Goal: Information Seeking & Learning: Learn about a topic

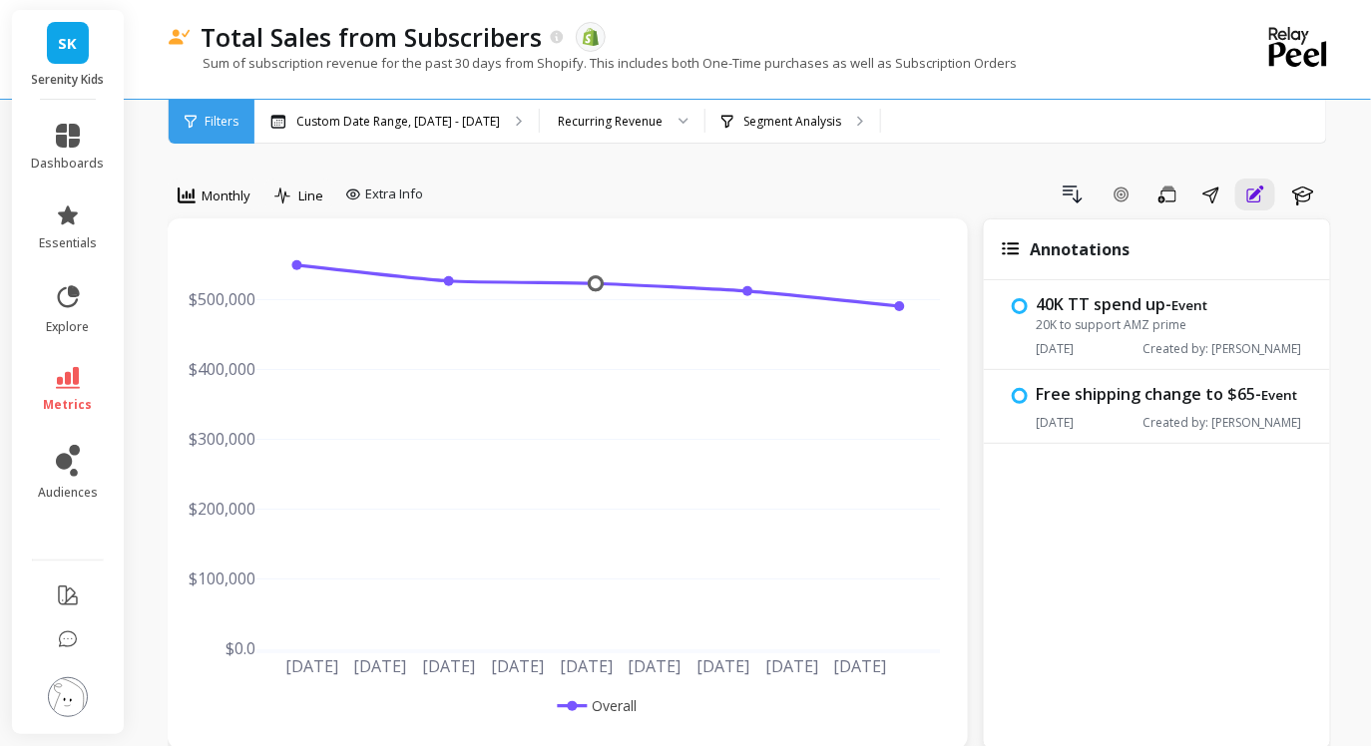
click at [53, 703] on img at bounding box center [68, 697] width 40 height 40
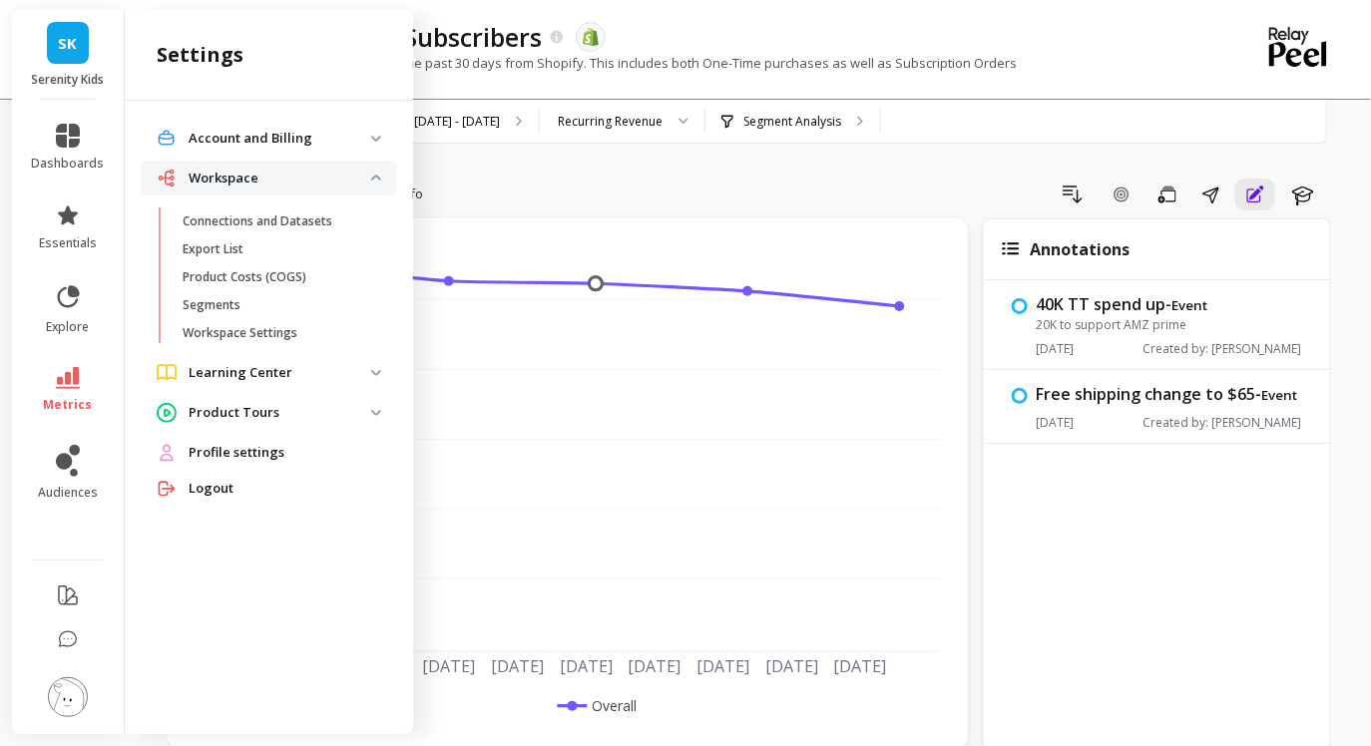
click at [211, 472] on div "Logout" at bounding box center [269, 489] width 256 height 36
click at [209, 492] on span "Logout" at bounding box center [211, 489] width 45 height 20
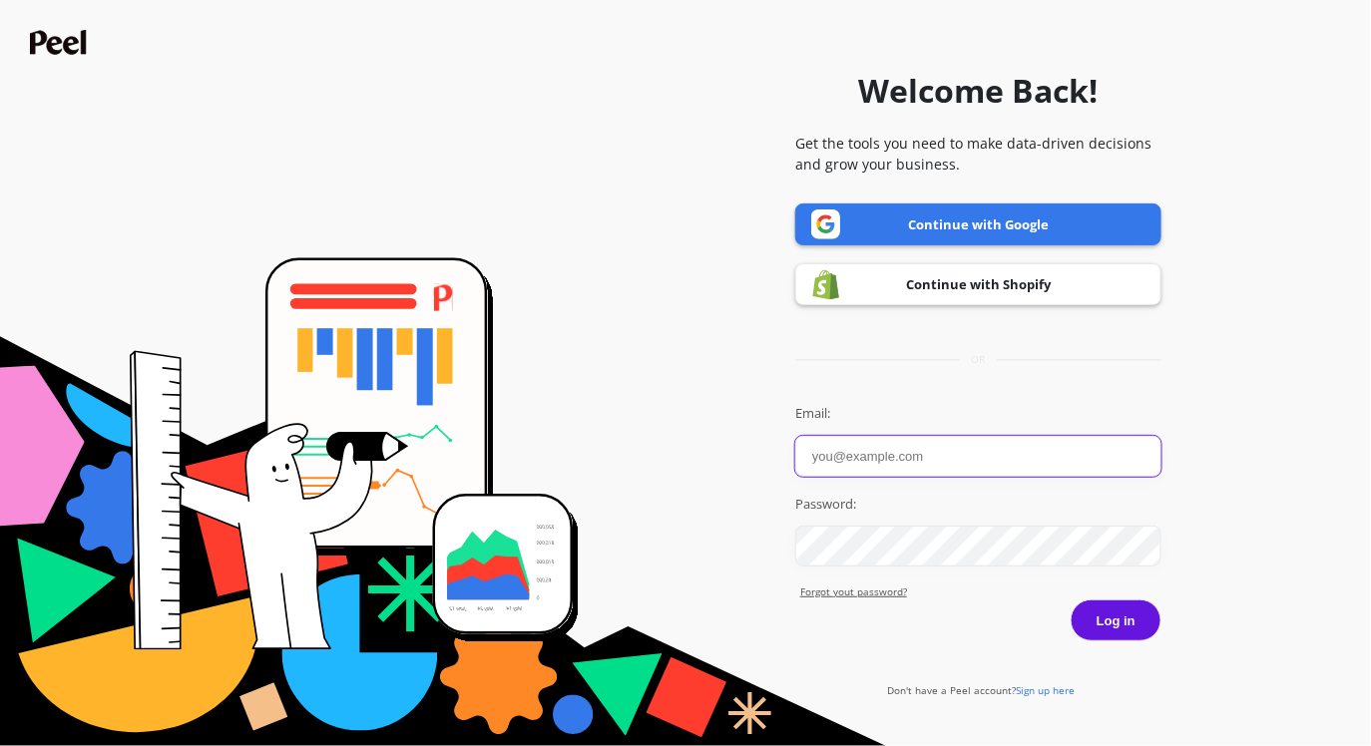
type input "[PERSON_NAME][EMAIL_ADDRESS][DOMAIN_NAME]"
click at [1070, 600] on button "Log in" at bounding box center [1115, 621] width 91 height 42
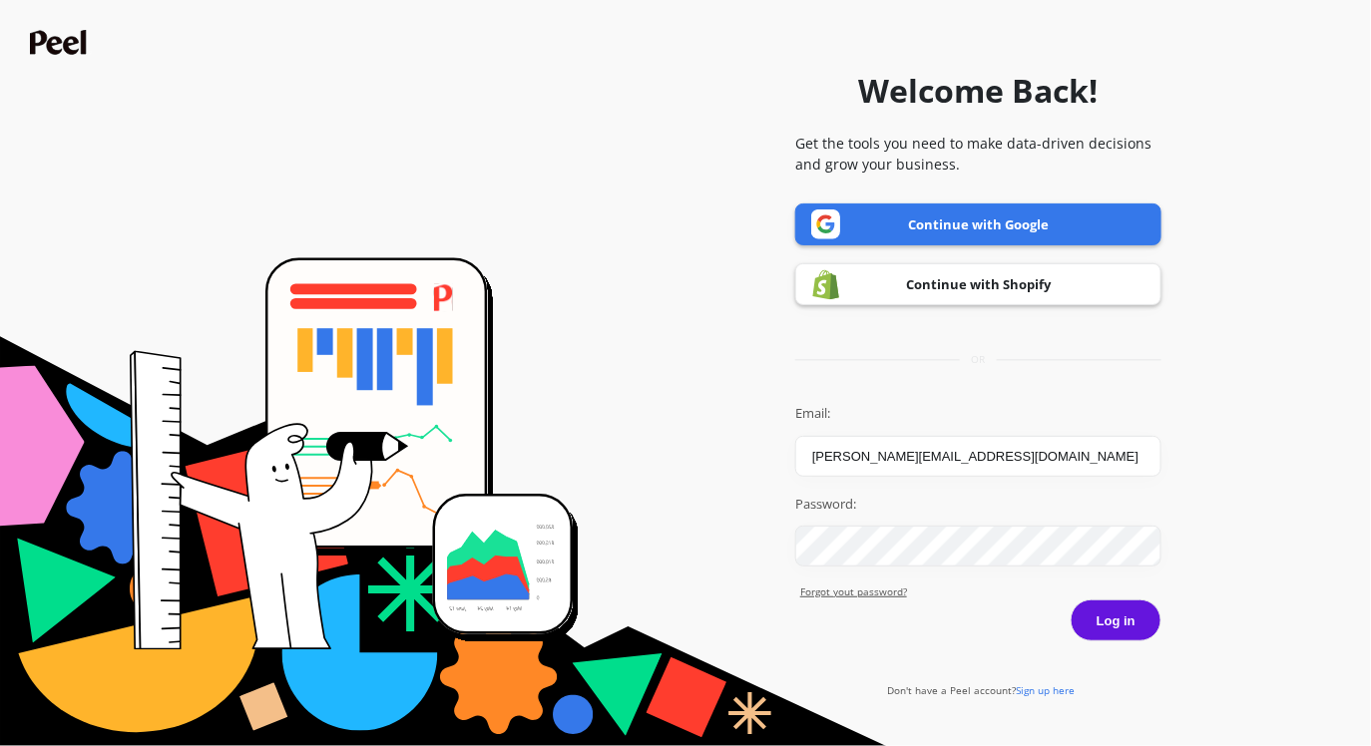
click at [1121, 625] on button "Log in" at bounding box center [1115, 621] width 91 height 42
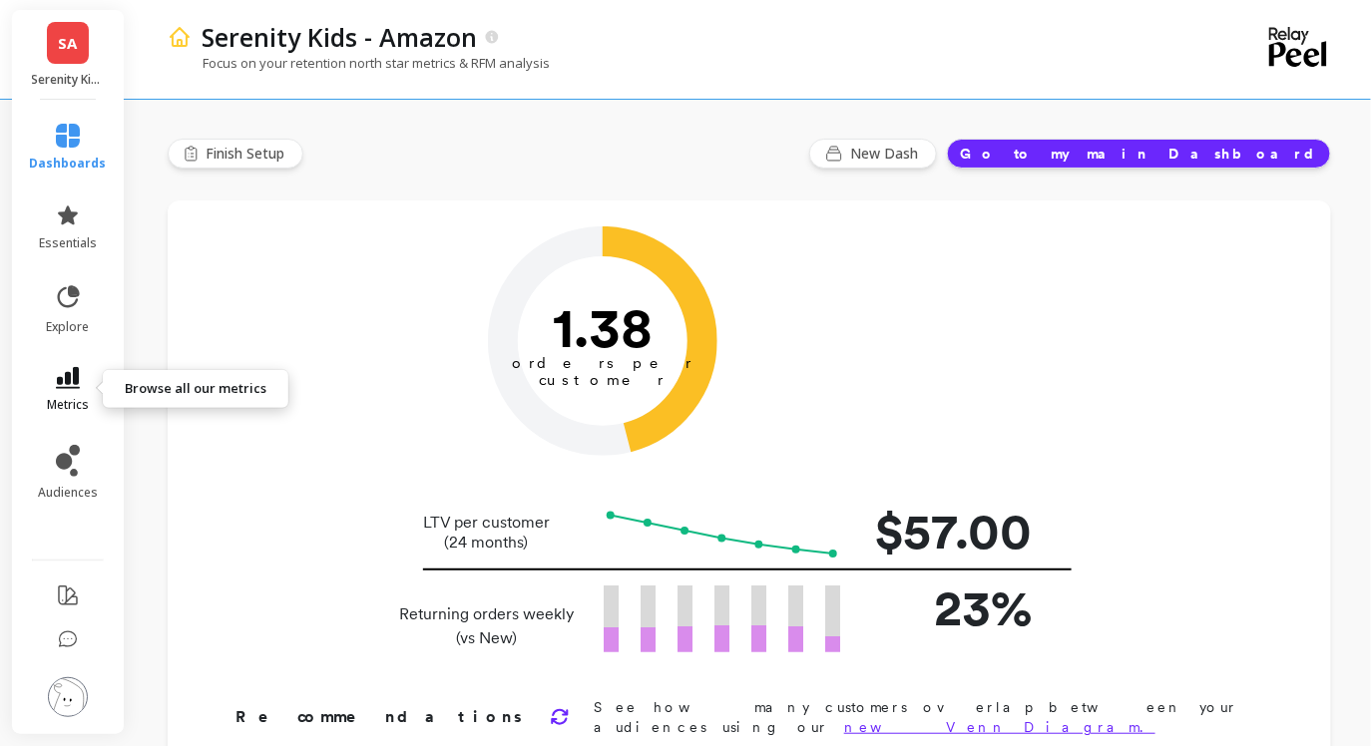
click at [69, 376] on icon at bounding box center [68, 378] width 24 height 22
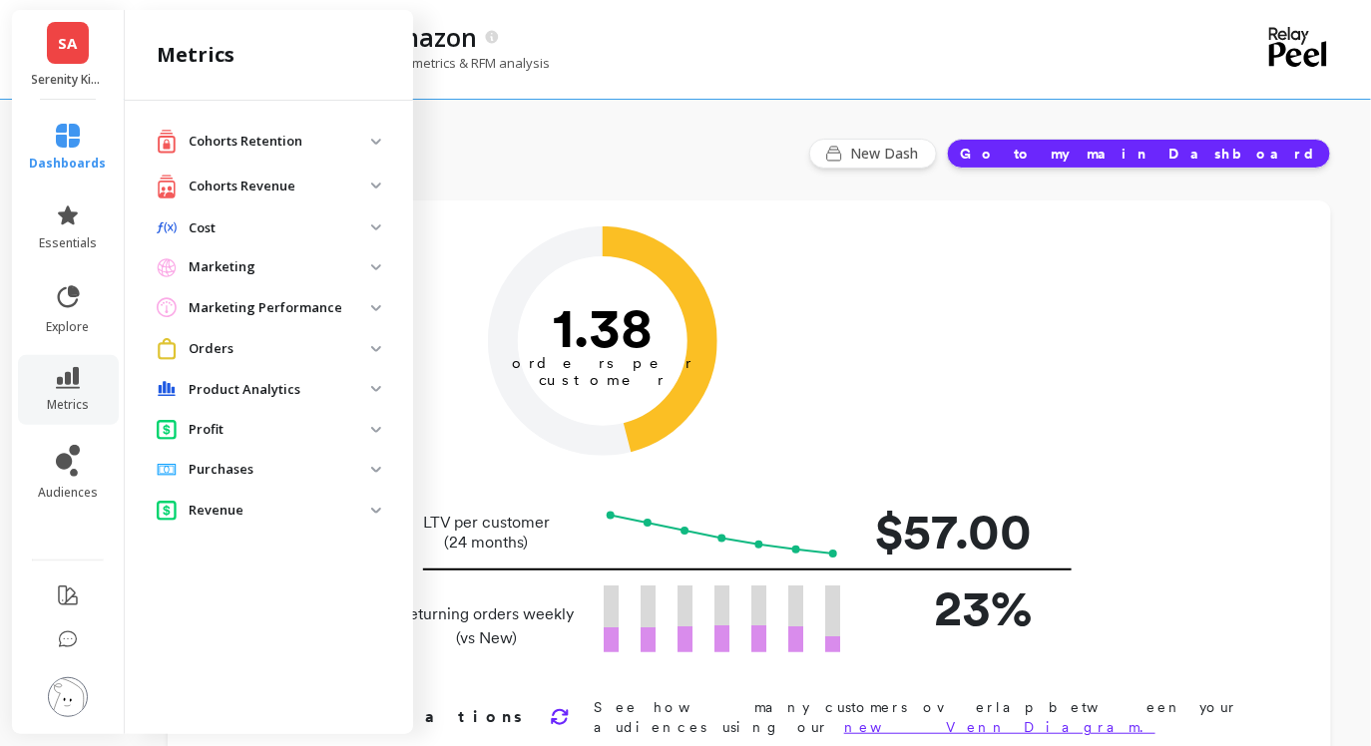
click at [261, 380] on p "Product Analytics" at bounding box center [280, 390] width 183 height 20
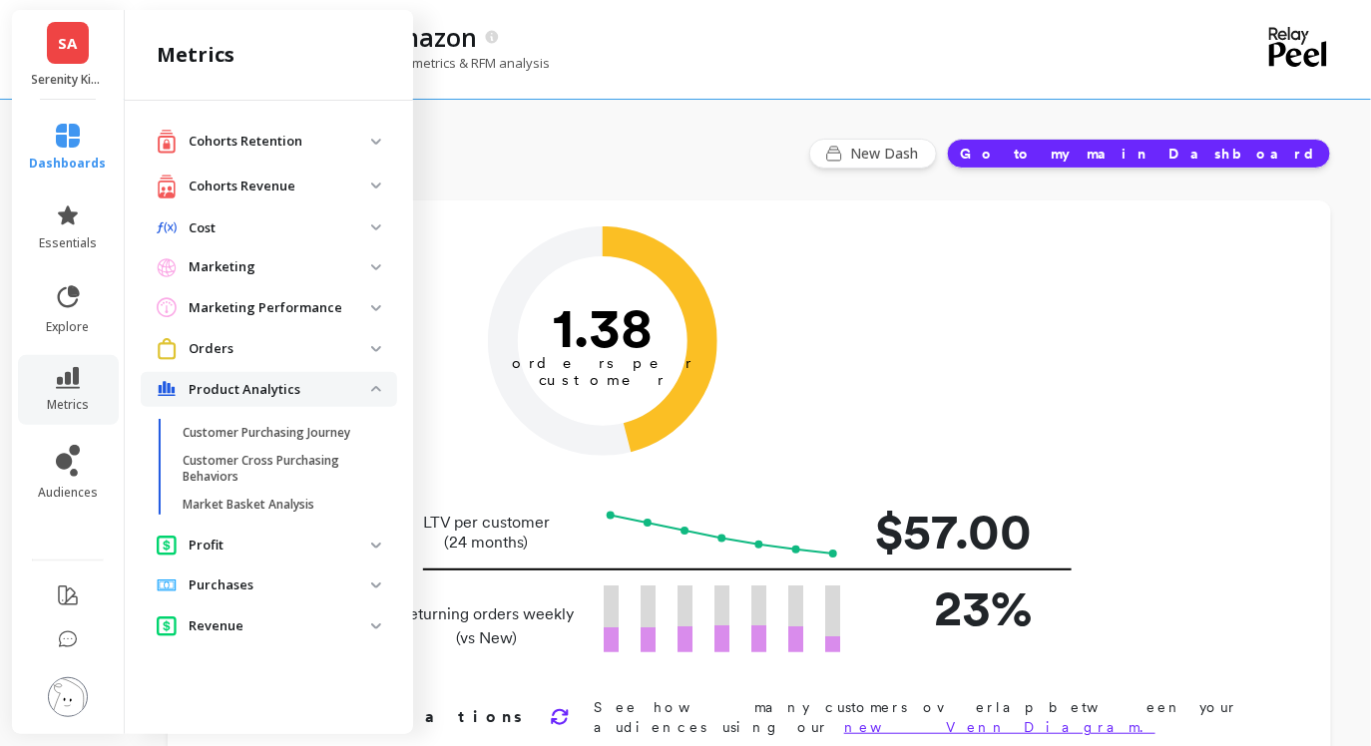
click at [261, 380] on p "Product Analytics" at bounding box center [280, 390] width 183 height 20
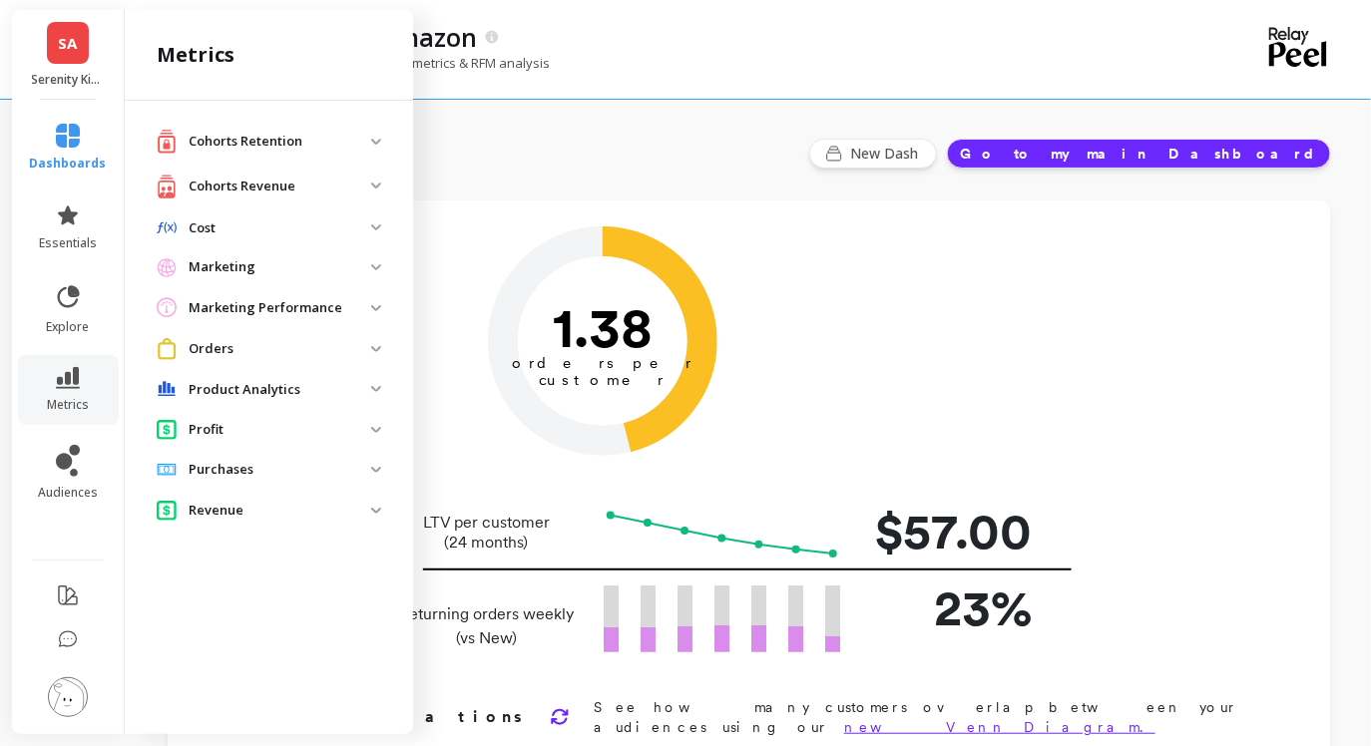
click at [261, 352] on p "Orders" at bounding box center [280, 349] width 183 height 20
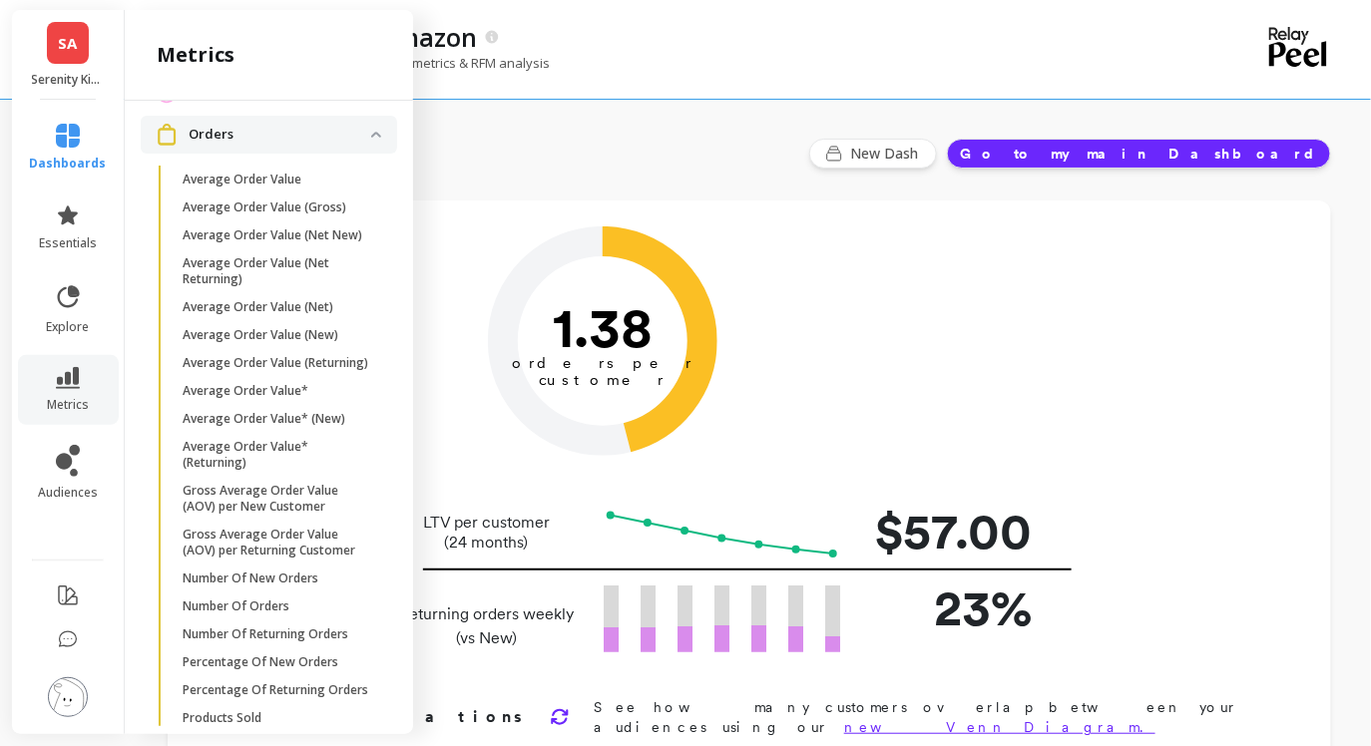
scroll to position [70, 0]
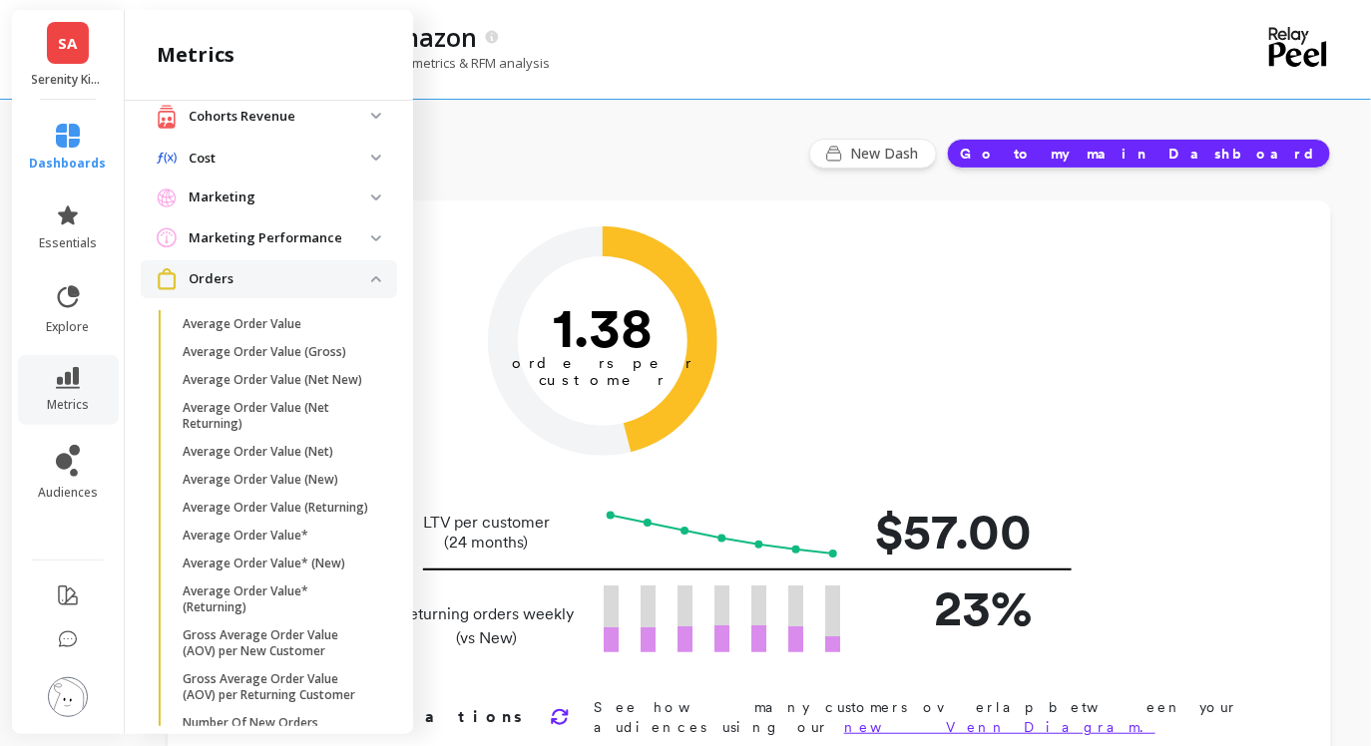
click at [292, 277] on p "Orders" at bounding box center [280, 279] width 183 height 20
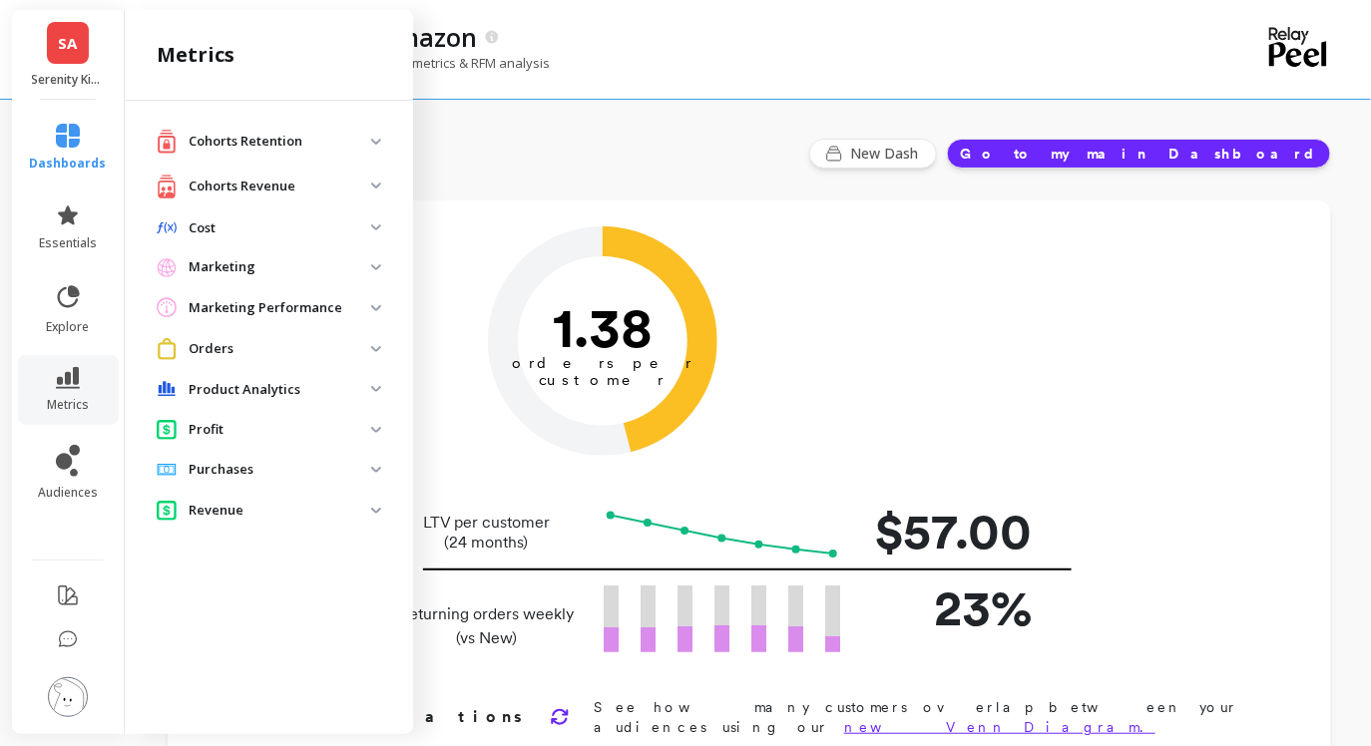
scroll to position [0, 0]
click at [237, 507] on p "Revenue" at bounding box center [280, 511] width 183 height 20
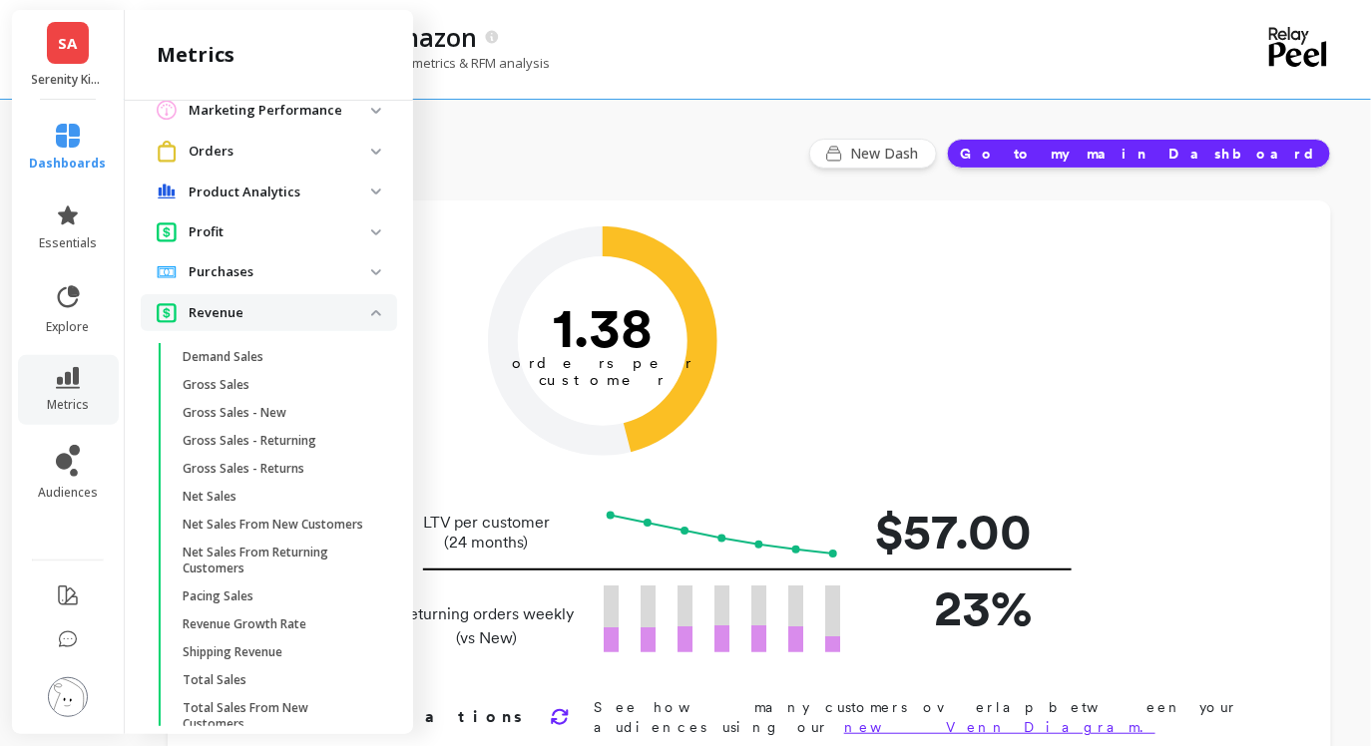
scroll to position [264, 0]
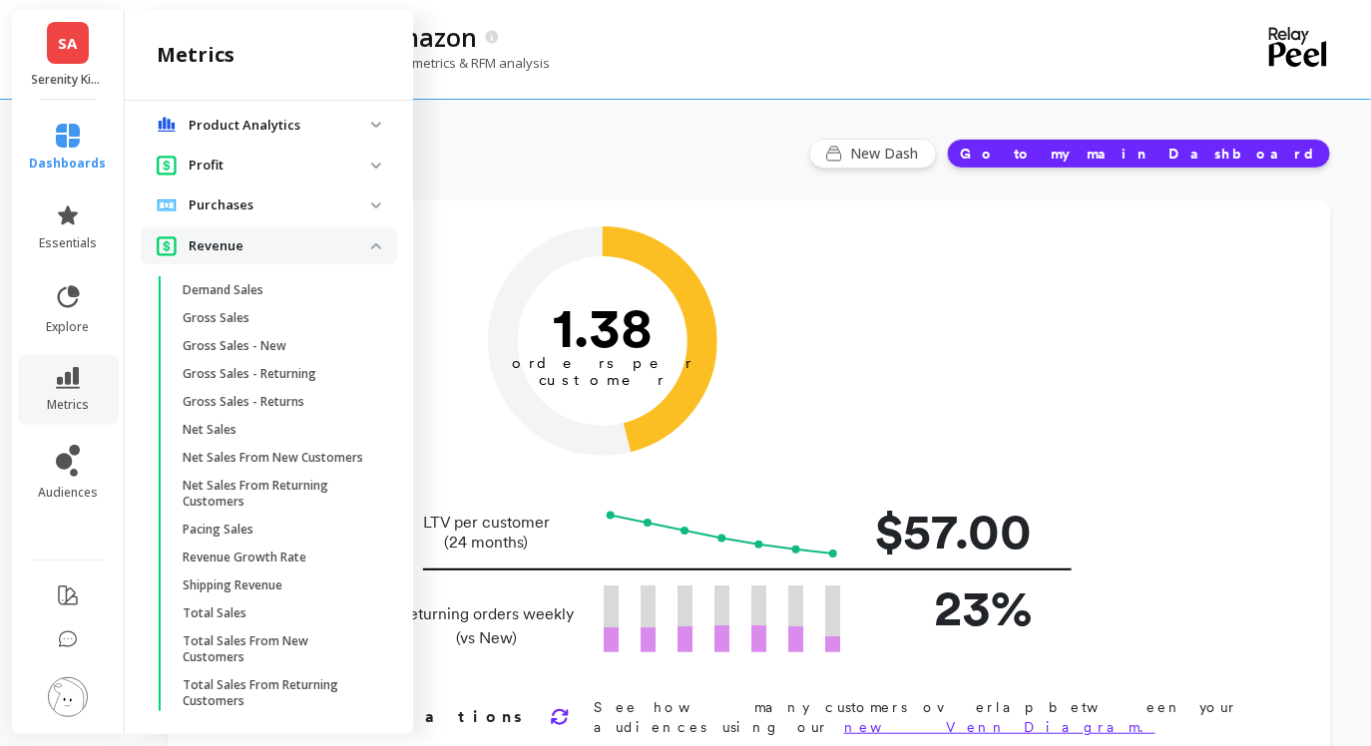
click at [298, 232] on span "Revenue" at bounding box center [269, 245] width 256 height 37
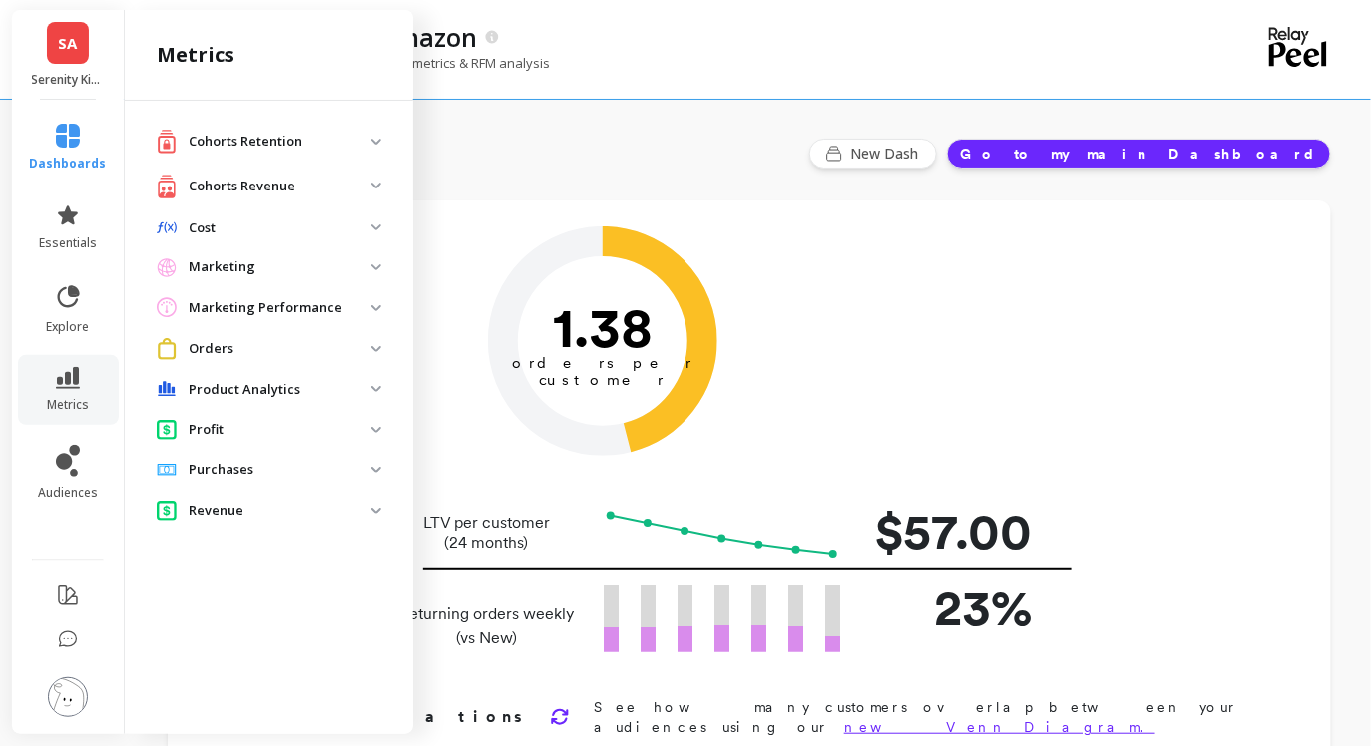
scroll to position [0, 0]
click at [208, 510] on p "Revenue" at bounding box center [280, 511] width 183 height 20
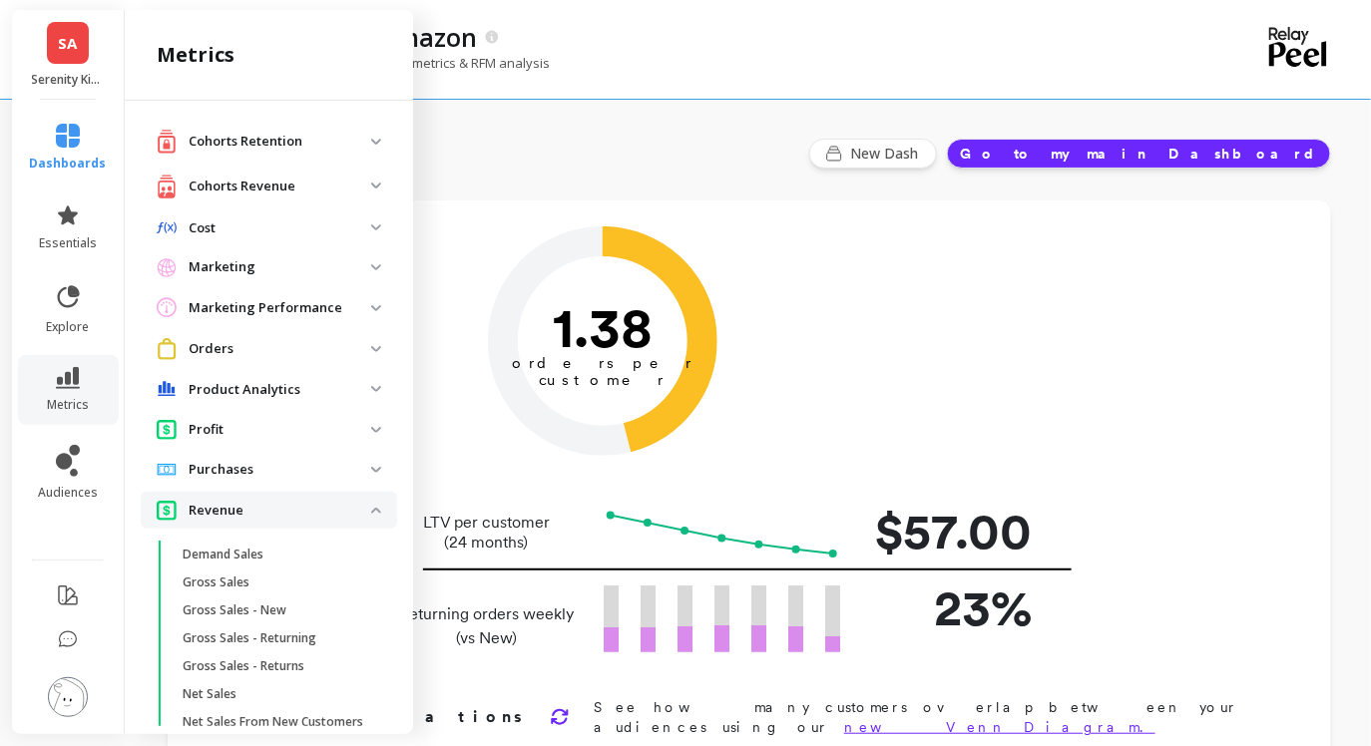
scroll to position [264, 0]
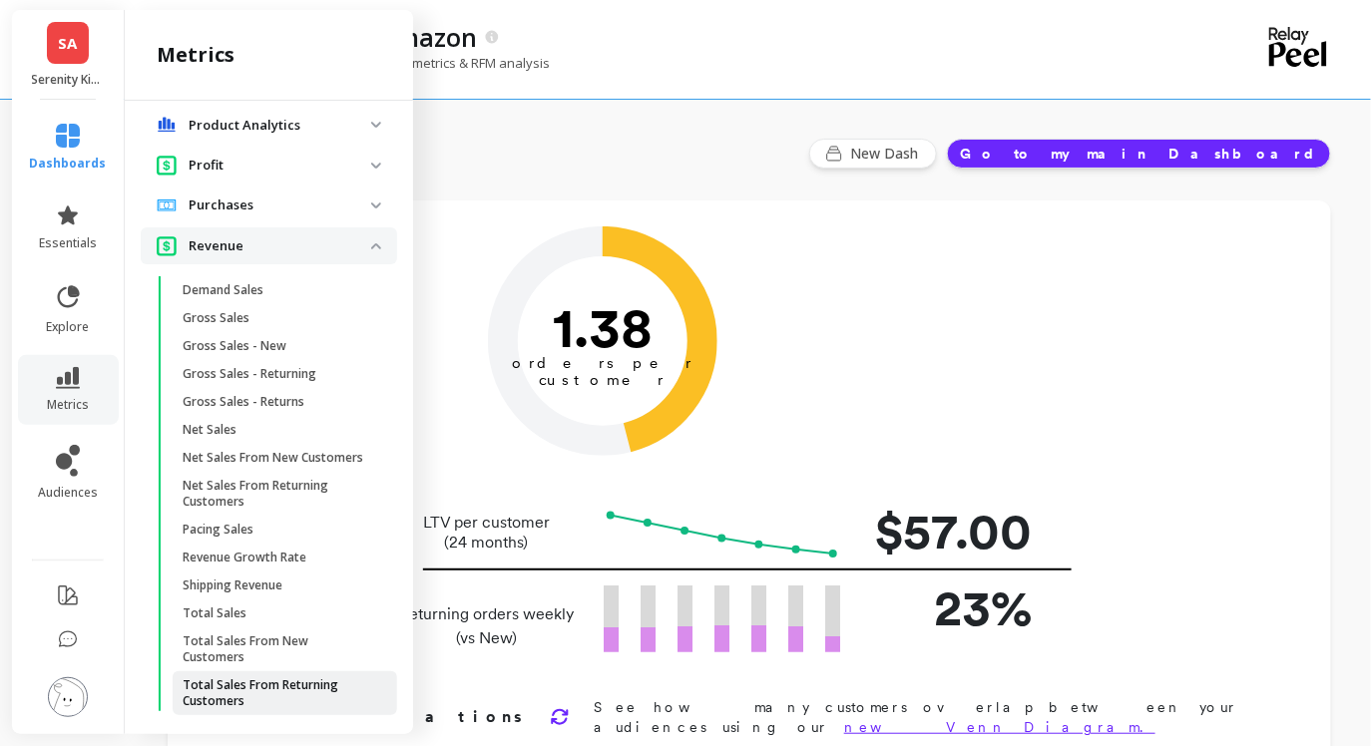
click at [211, 677] on p "Total Sales From Returning Customers" at bounding box center [278, 693] width 191 height 32
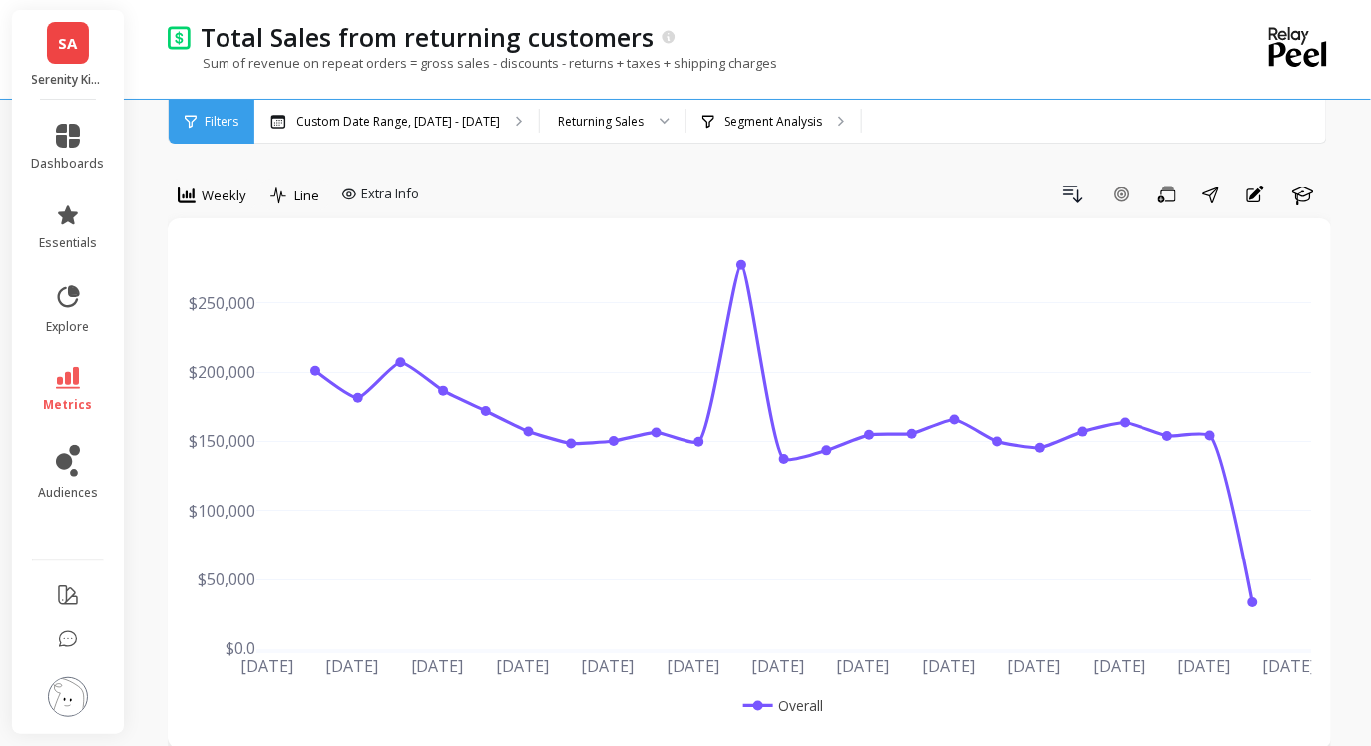
click at [81, 65] on div "SA Serenity Kids - Amazon" at bounding box center [68, 55] width 112 height 90
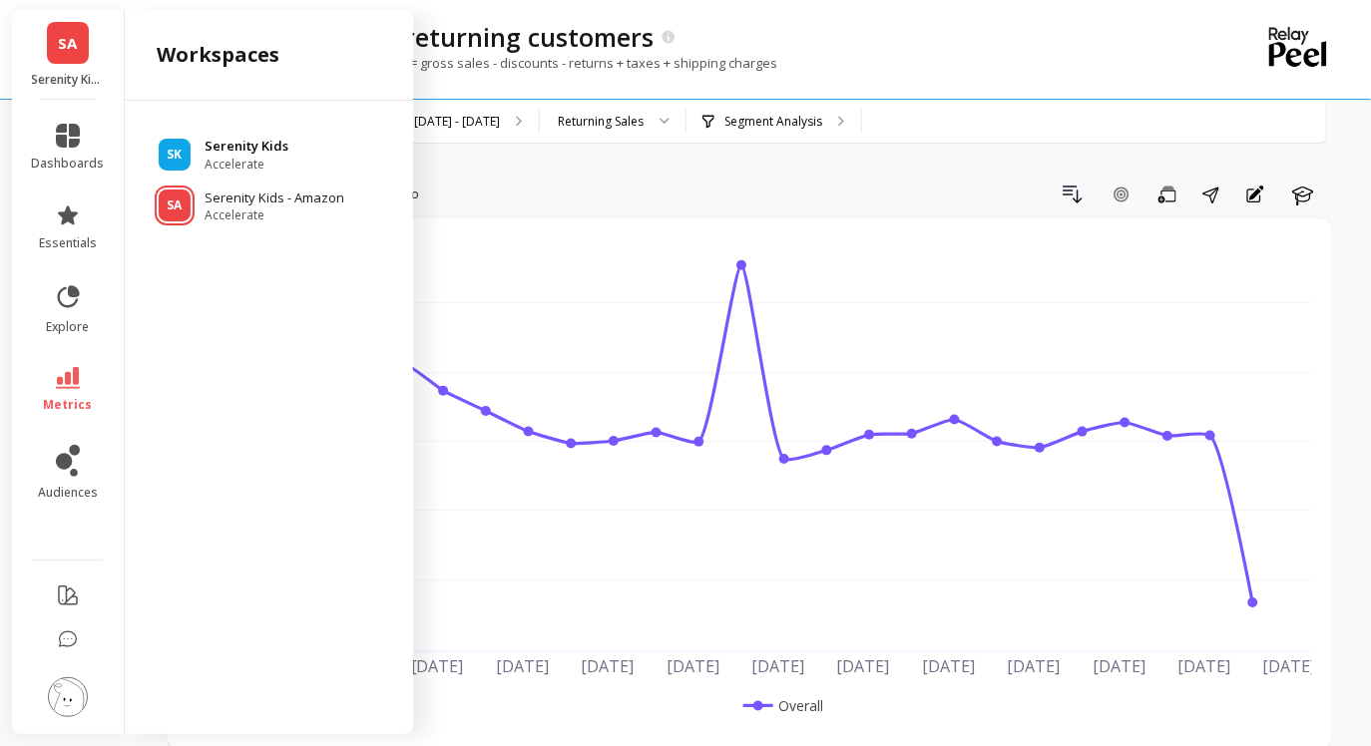
click at [193, 141] on div "SK Serenity Kids Accelerate" at bounding box center [269, 155] width 256 height 36
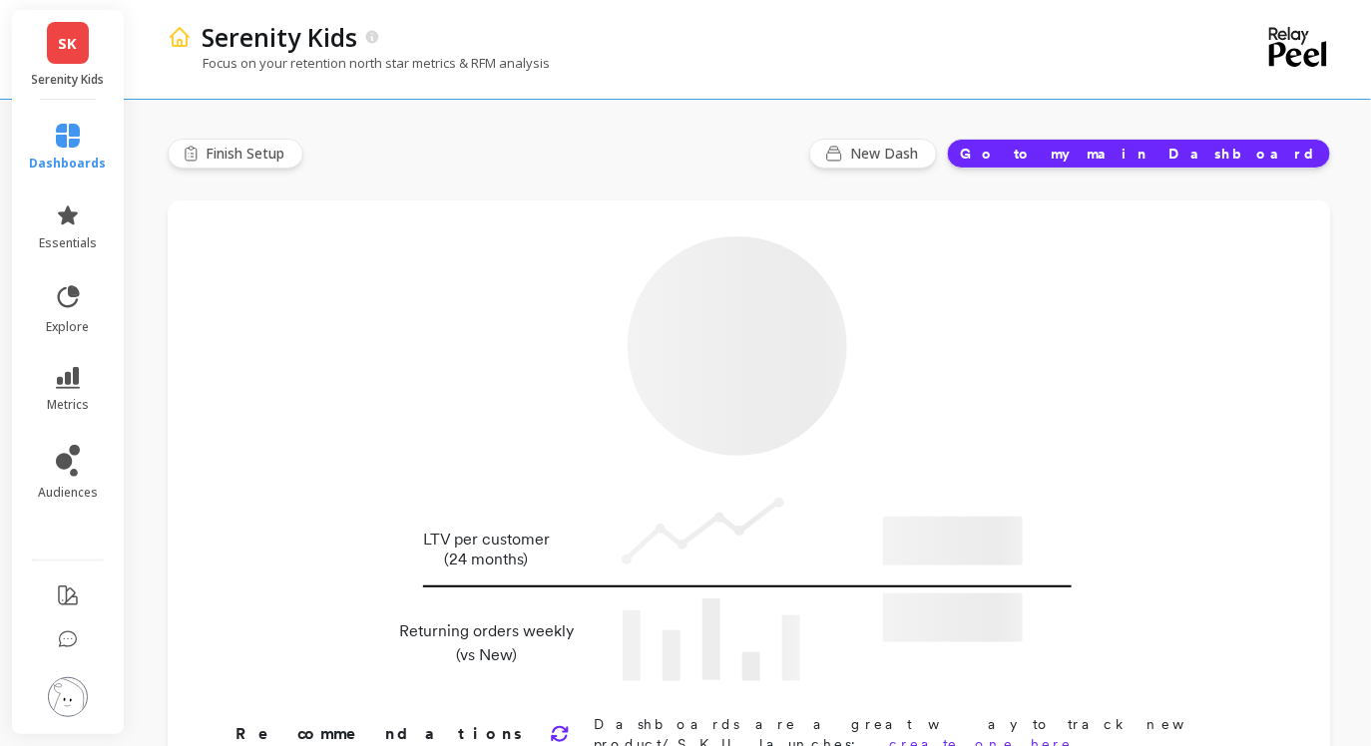
click at [193, 141] on button "Finish Setup" at bounding box center [236, 154] width 136 height 30
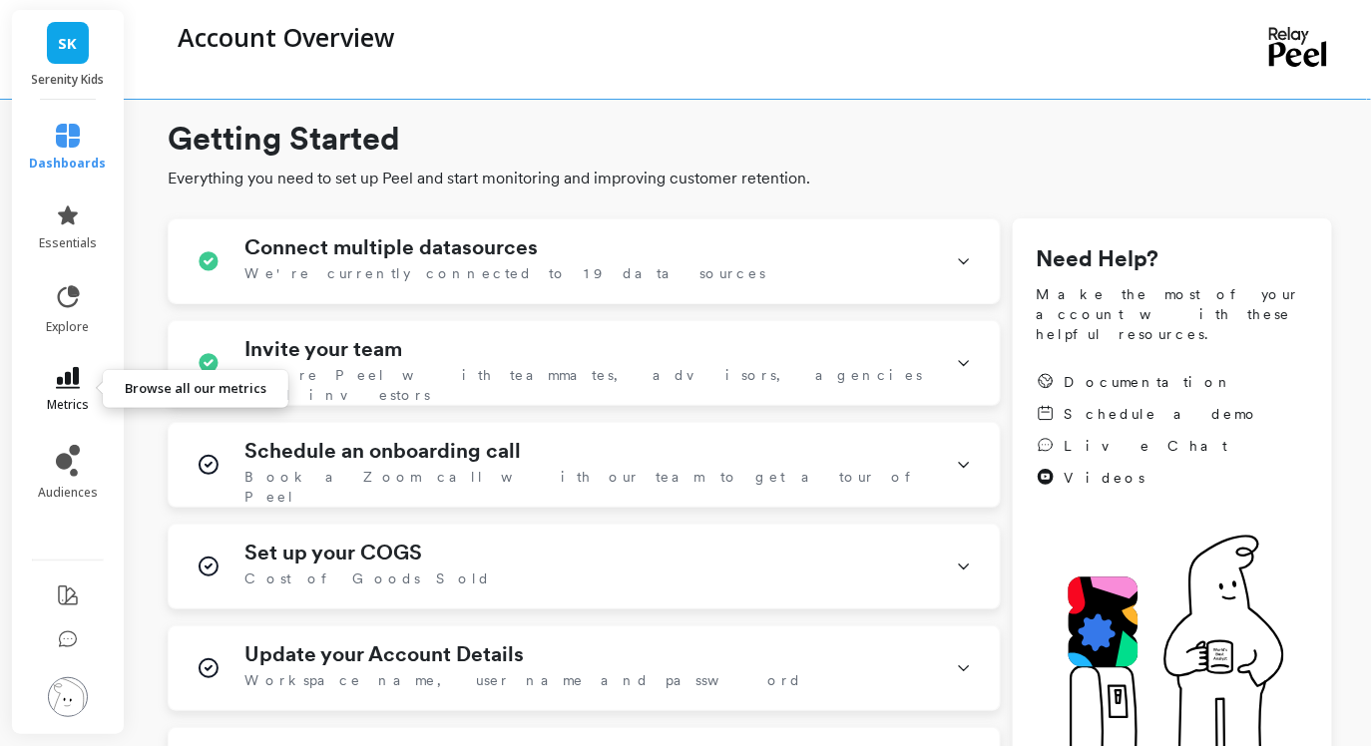
click at [67, 385] on icon at bounding box center [68, 378] width 24 height 22
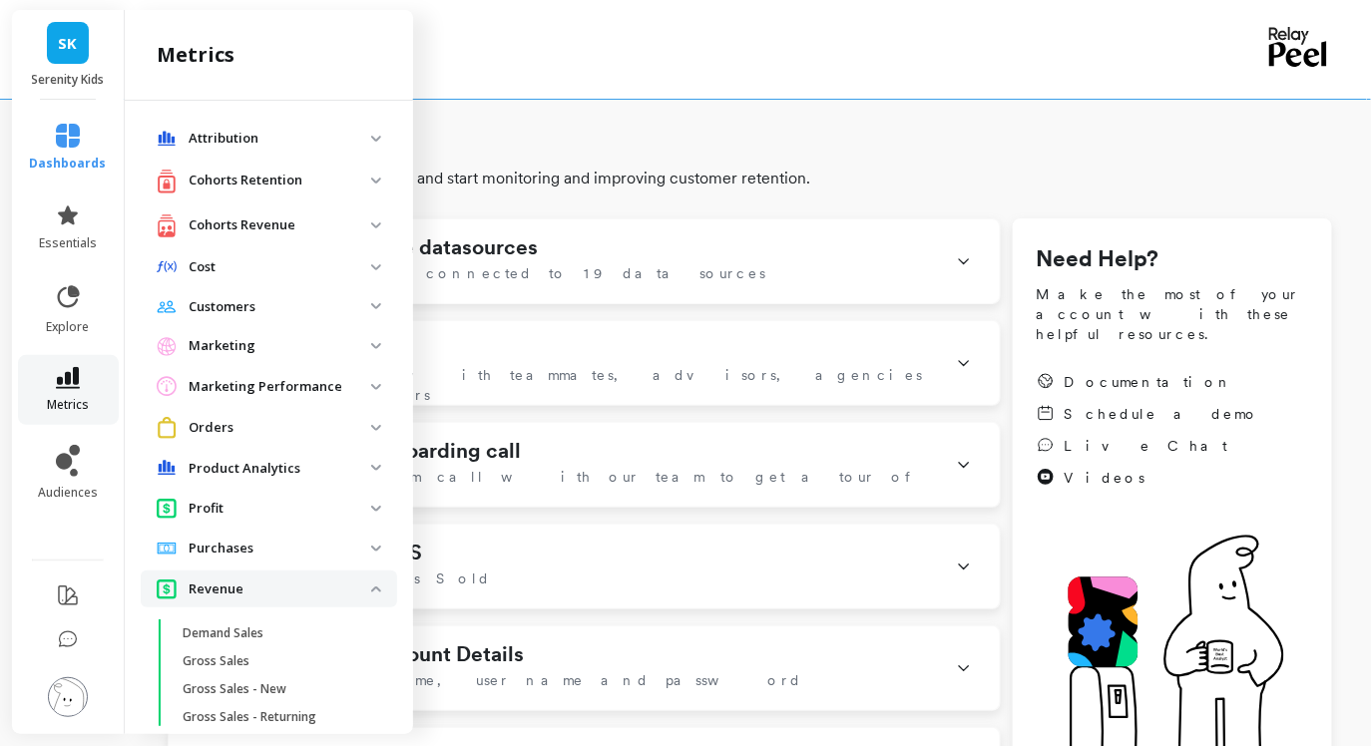
scroll to position [264, 0]
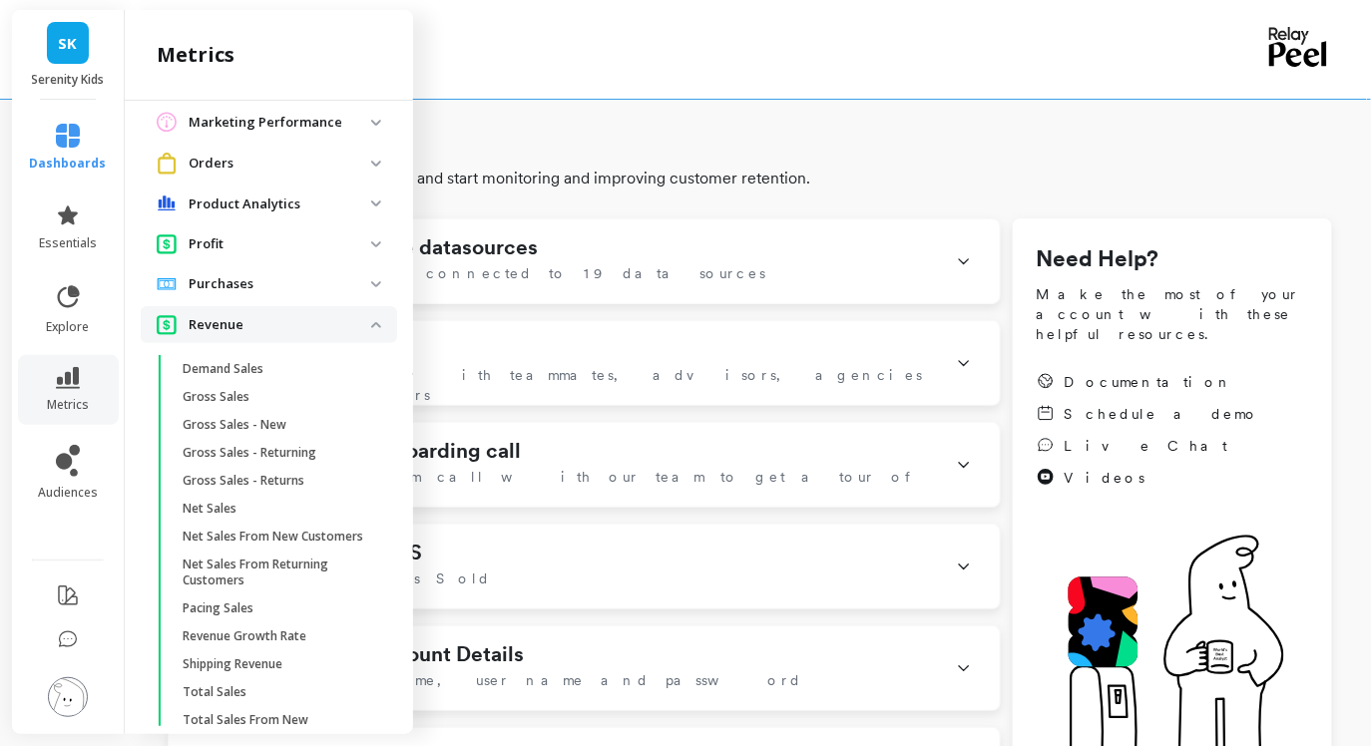
click at [310, 328] on p "Revenue" at bounding box center [280, 325] width 183 height 20
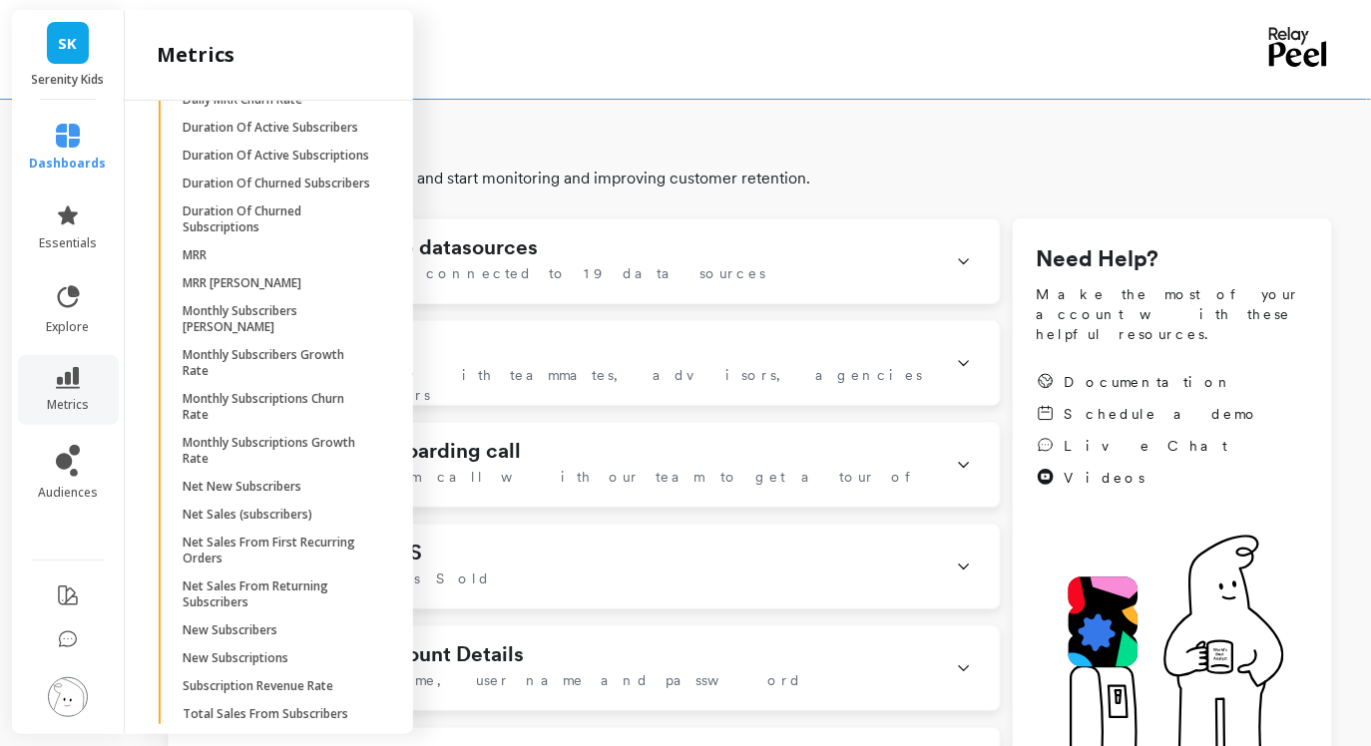
scroll to position [872, 0]
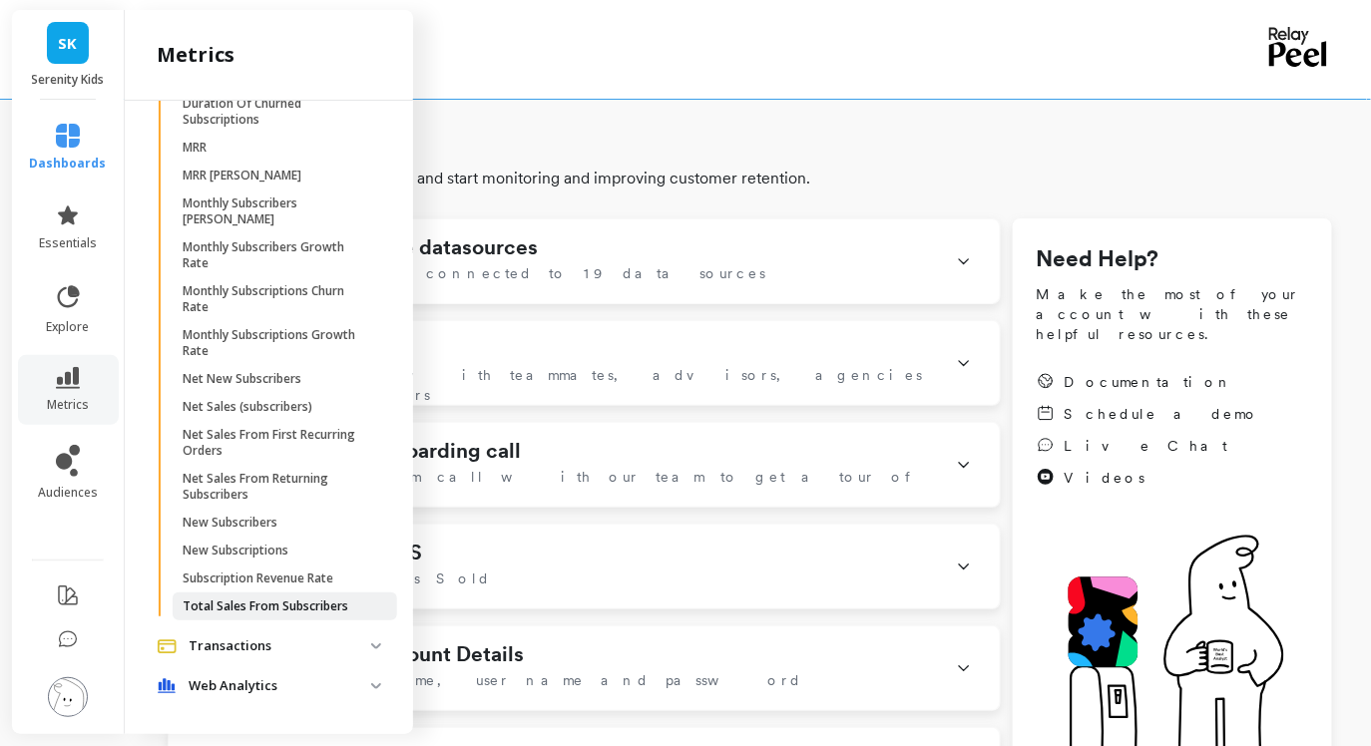
click at [244, 601] on p "Total Sales From Subscribers" at bounding box center [266, 607] width 166 height 16
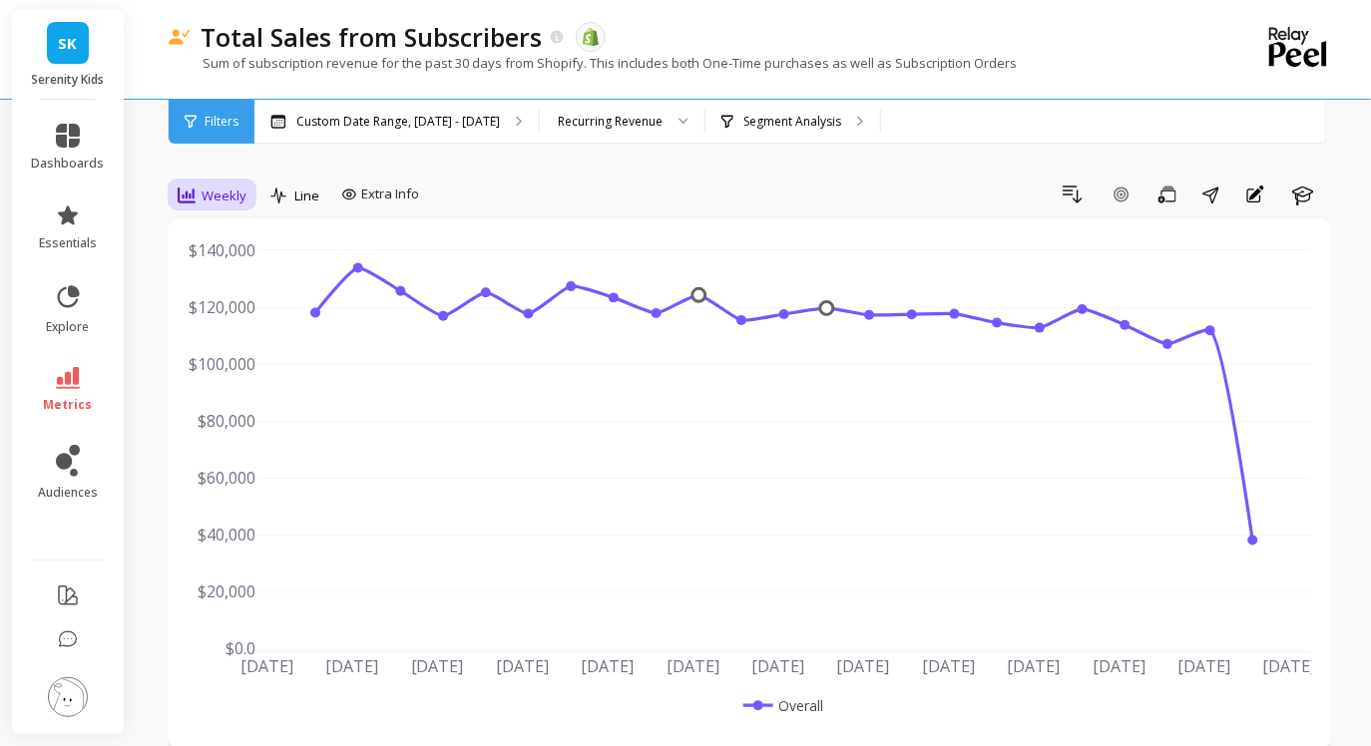
click at [211, 202] on span "Weekly" at bounding box center [224, 196] width 45 height 19
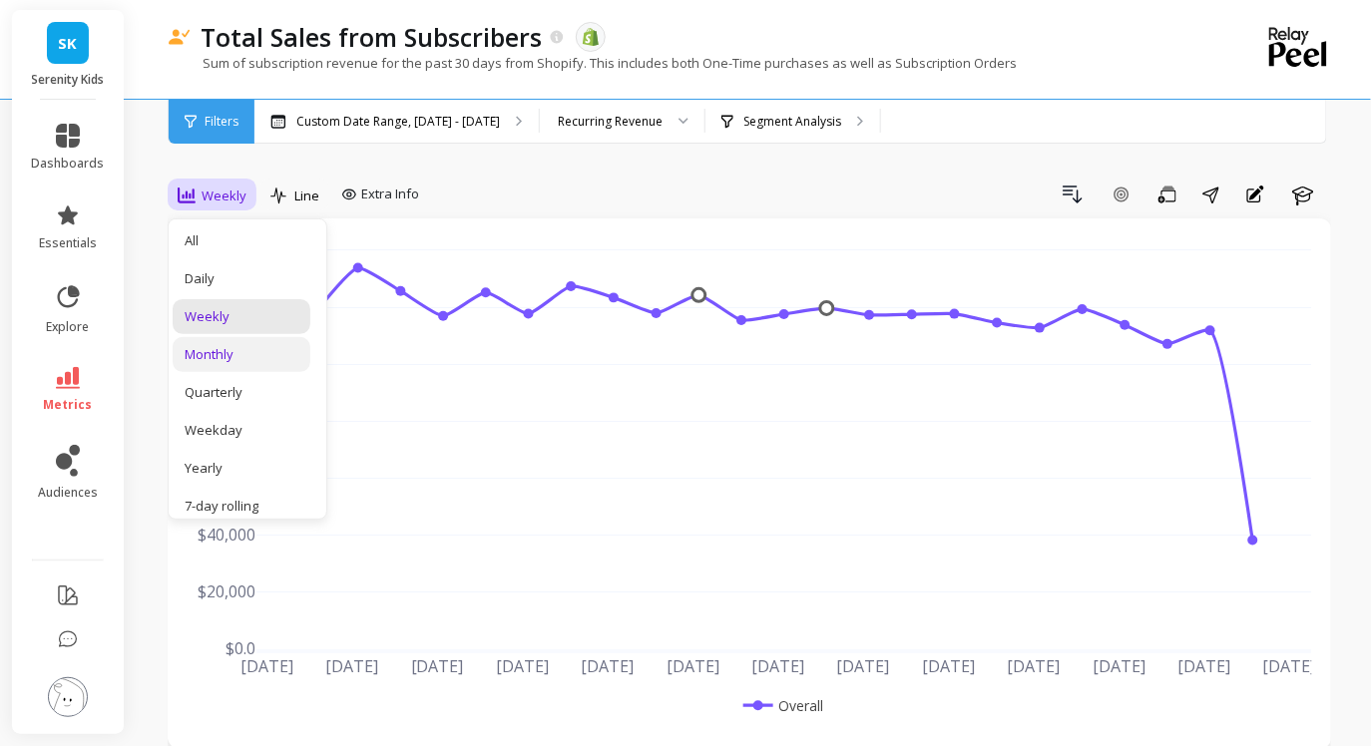
click at [237, 343] on div "Monthly" at bounding box center [242, 354] width 138 height 35
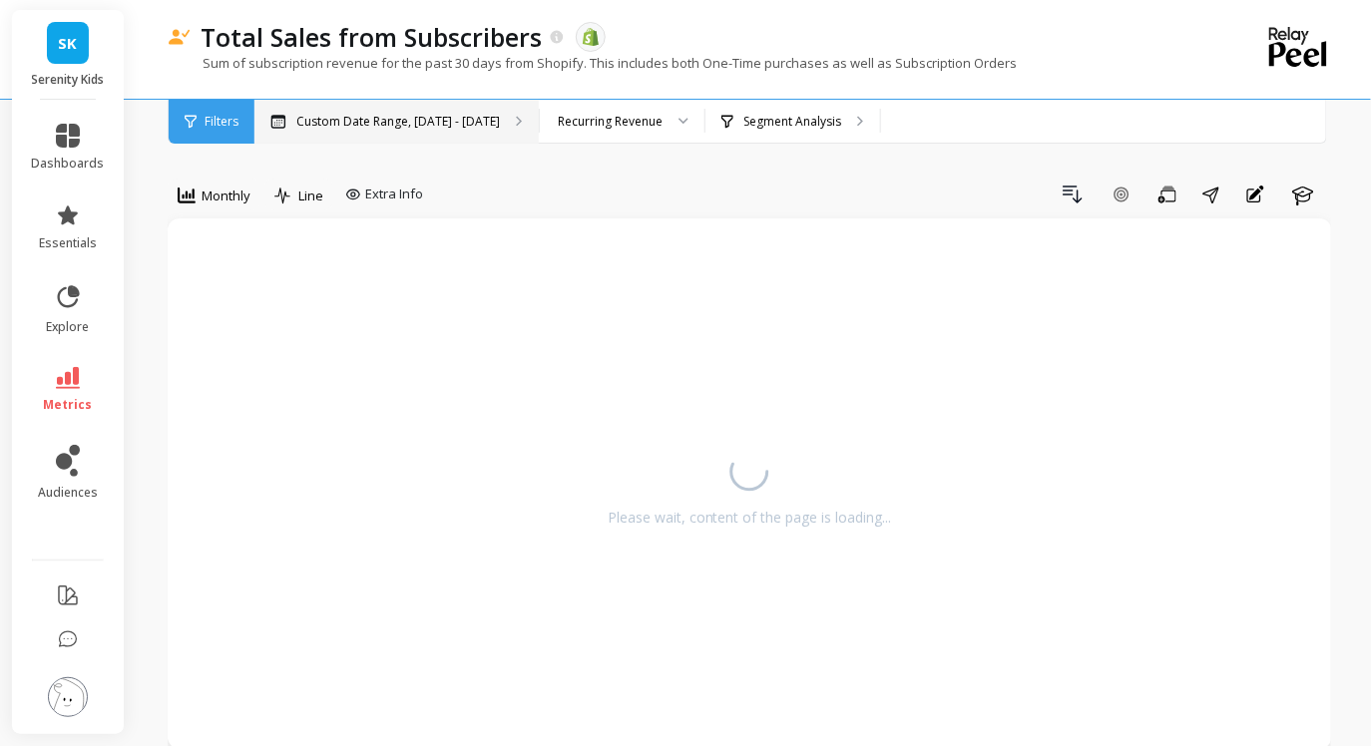
click at [469, 119] on p "Custom Date Range, [DATE] - [DATE]" at bounding box center [398, 122] width 204 height 16
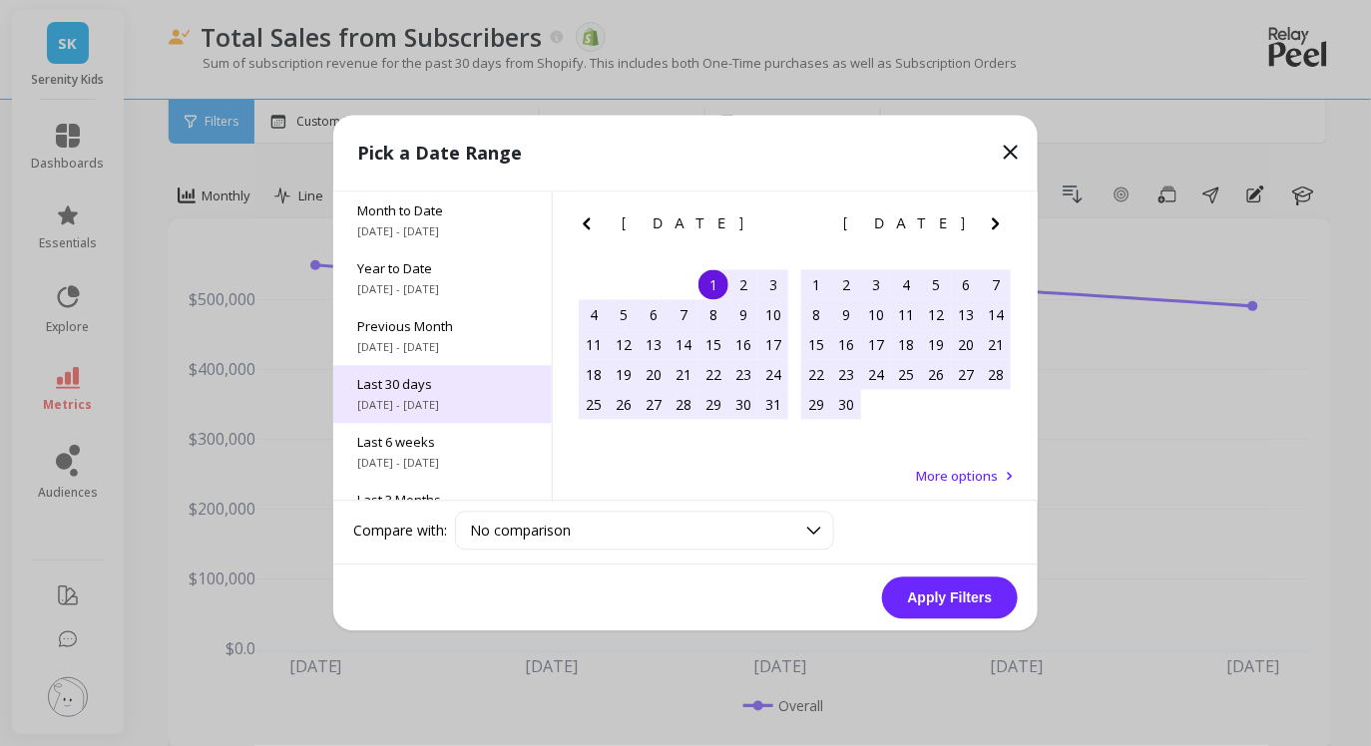
scroll to position [269, 0]
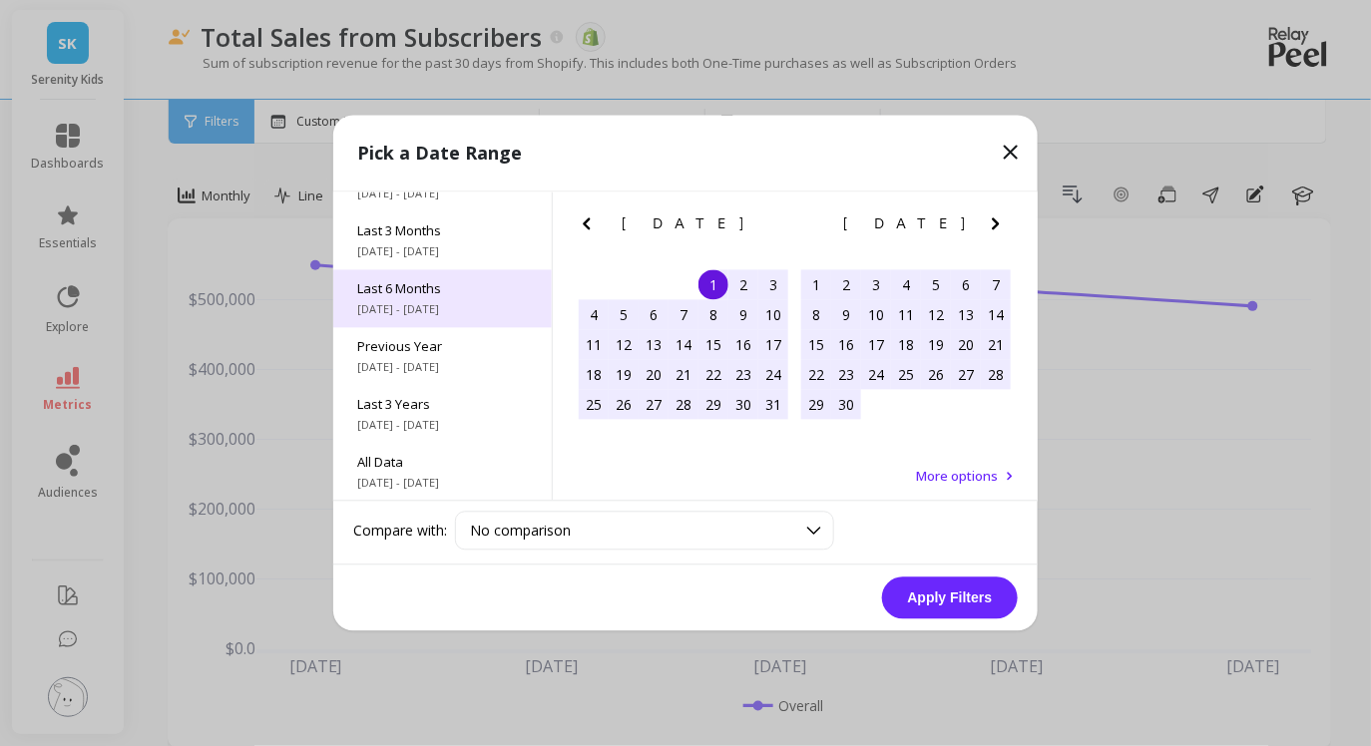
click at [434, 321] on div "Last 6 Months [DATE] - [DATE]" at bounding box center [442, 299] width 218 height 58
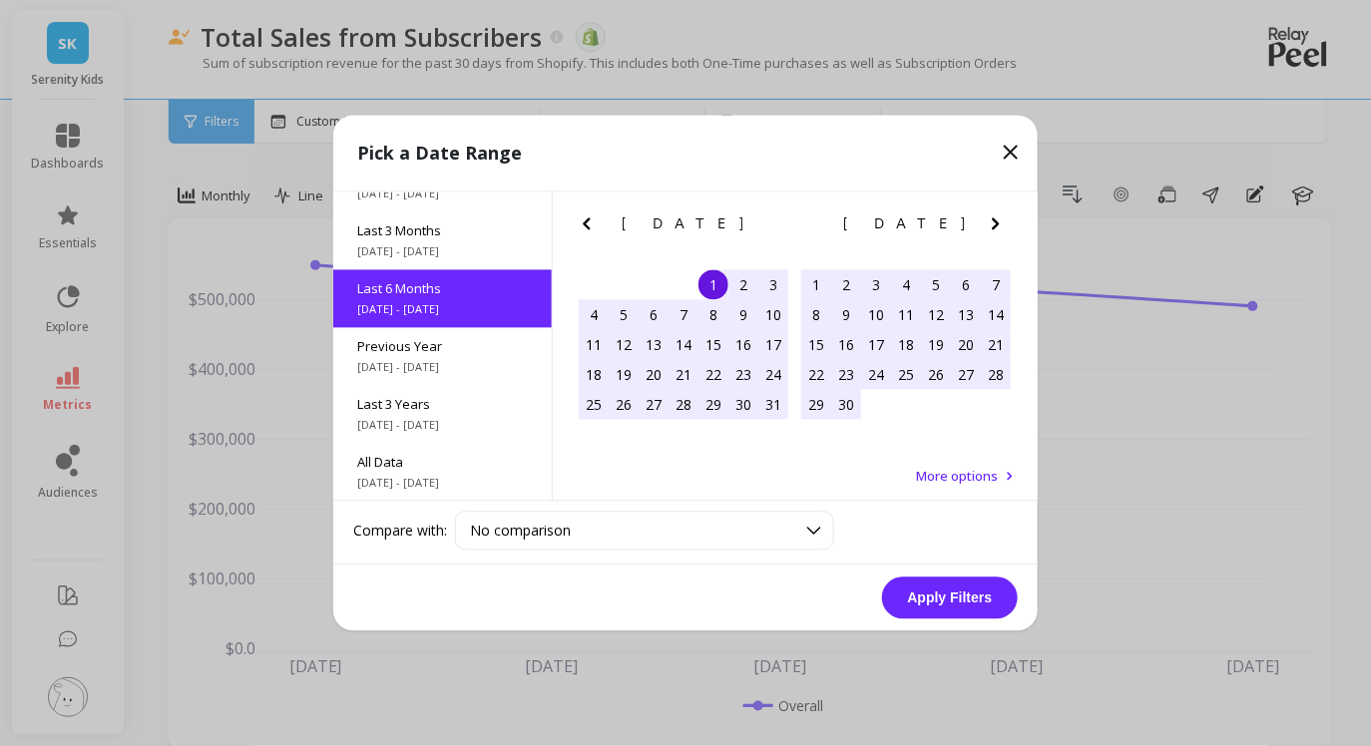
scroll to position [221, 0]
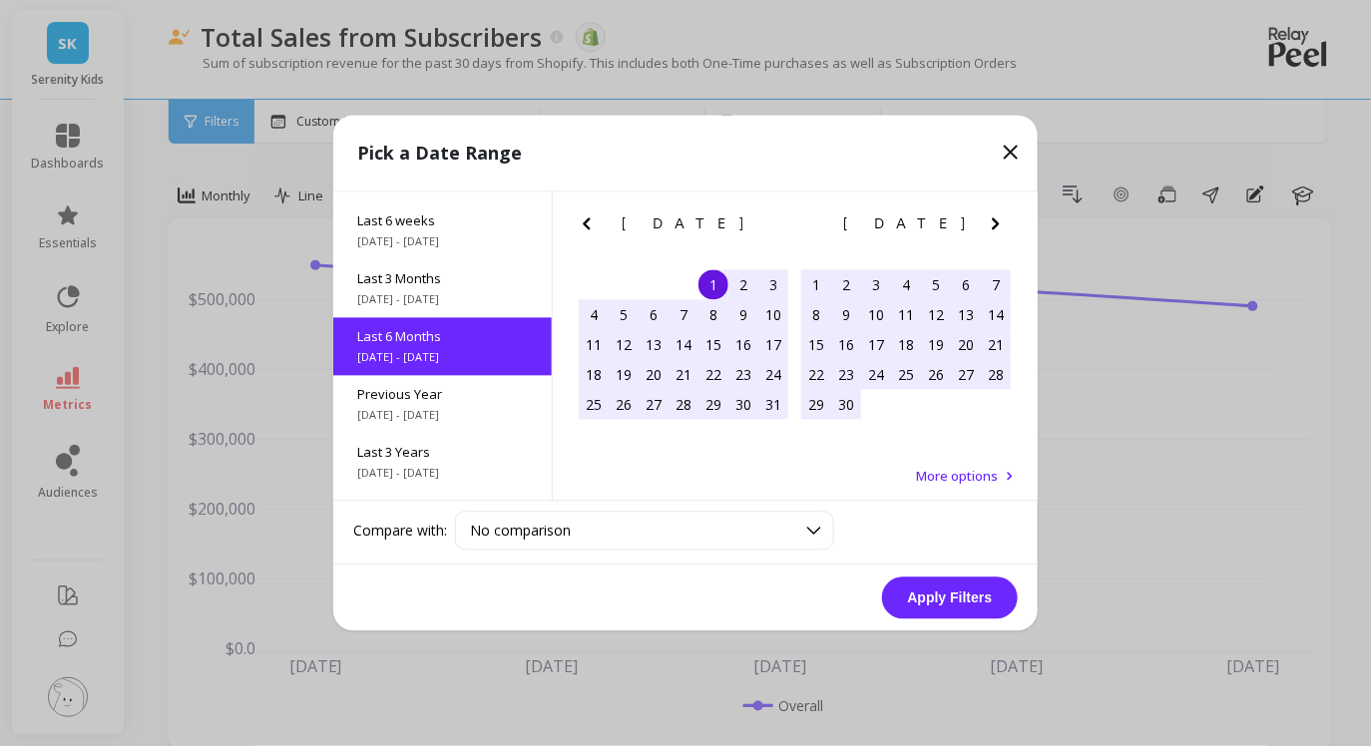
click at [913, 604] on button "Apply Filters" at bounding box center [950, 599] width 136 height 42
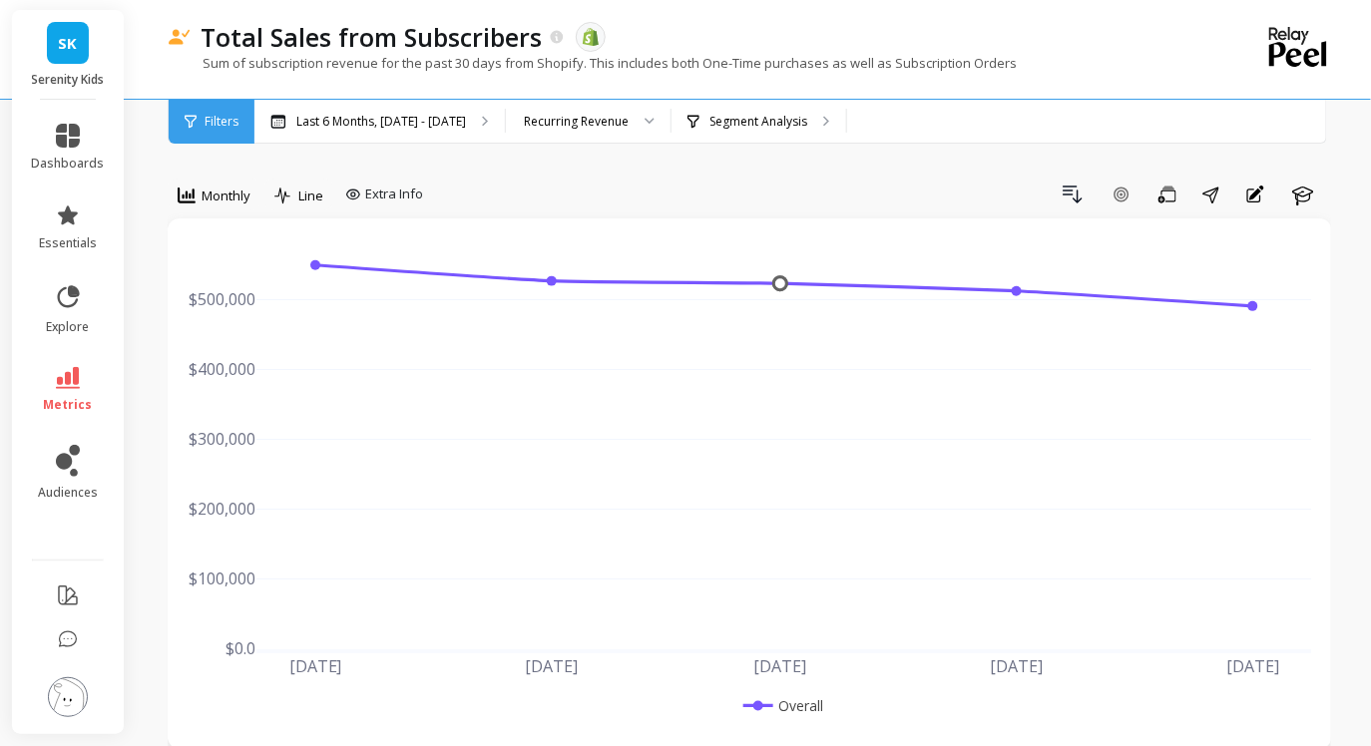
click at [202, 121] on div "Filters" at bounding box center [212, 122] width 86 height 44
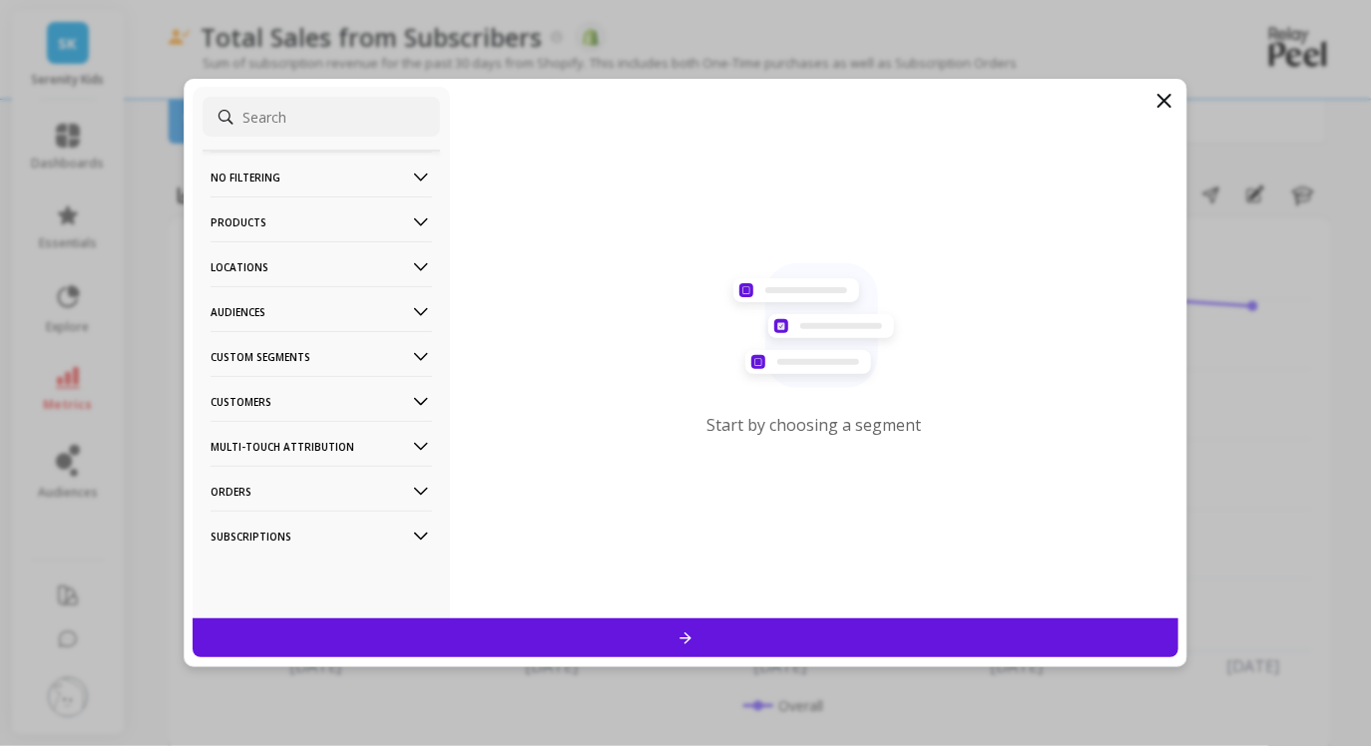
click at [287, 226] on p "Products" at bounding box center [320, 222] width 221 height 51
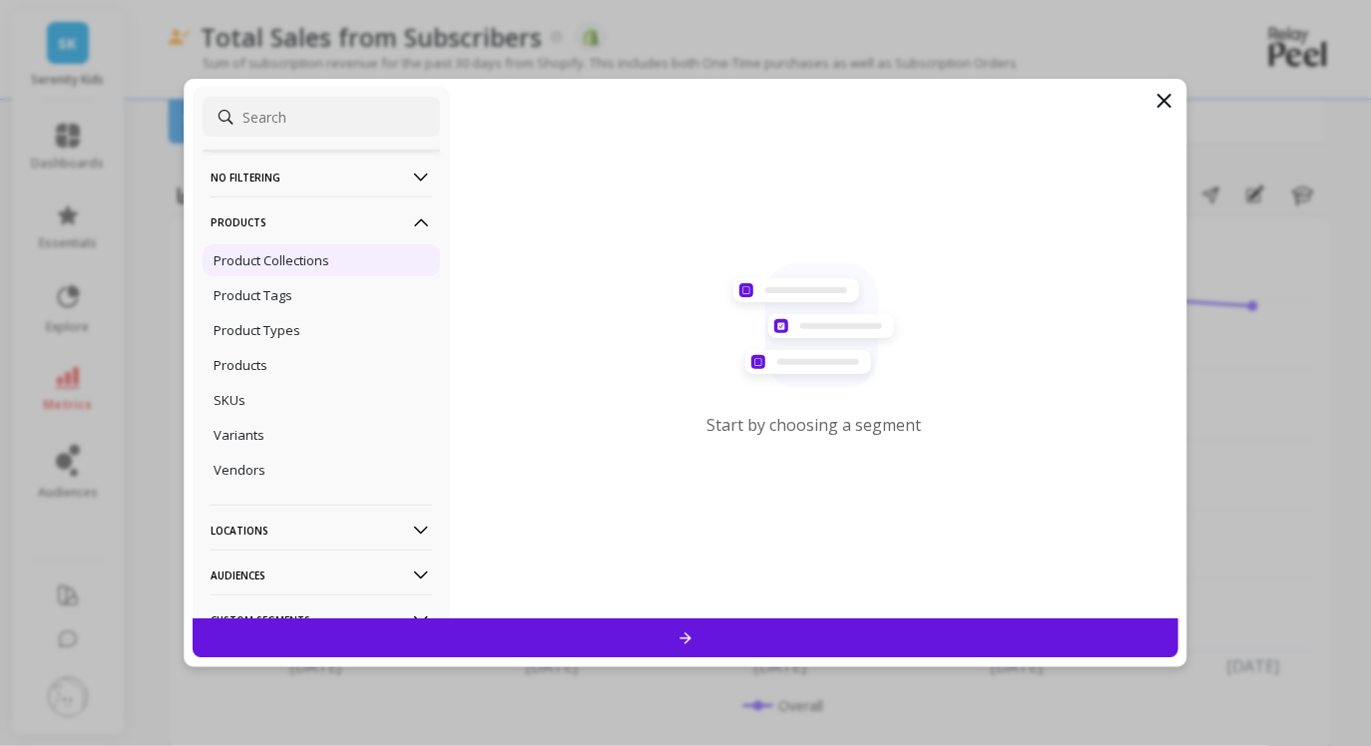
click at [284, 253] on p "Product Collections" at bounding box center [271, 260] width 116 height 18
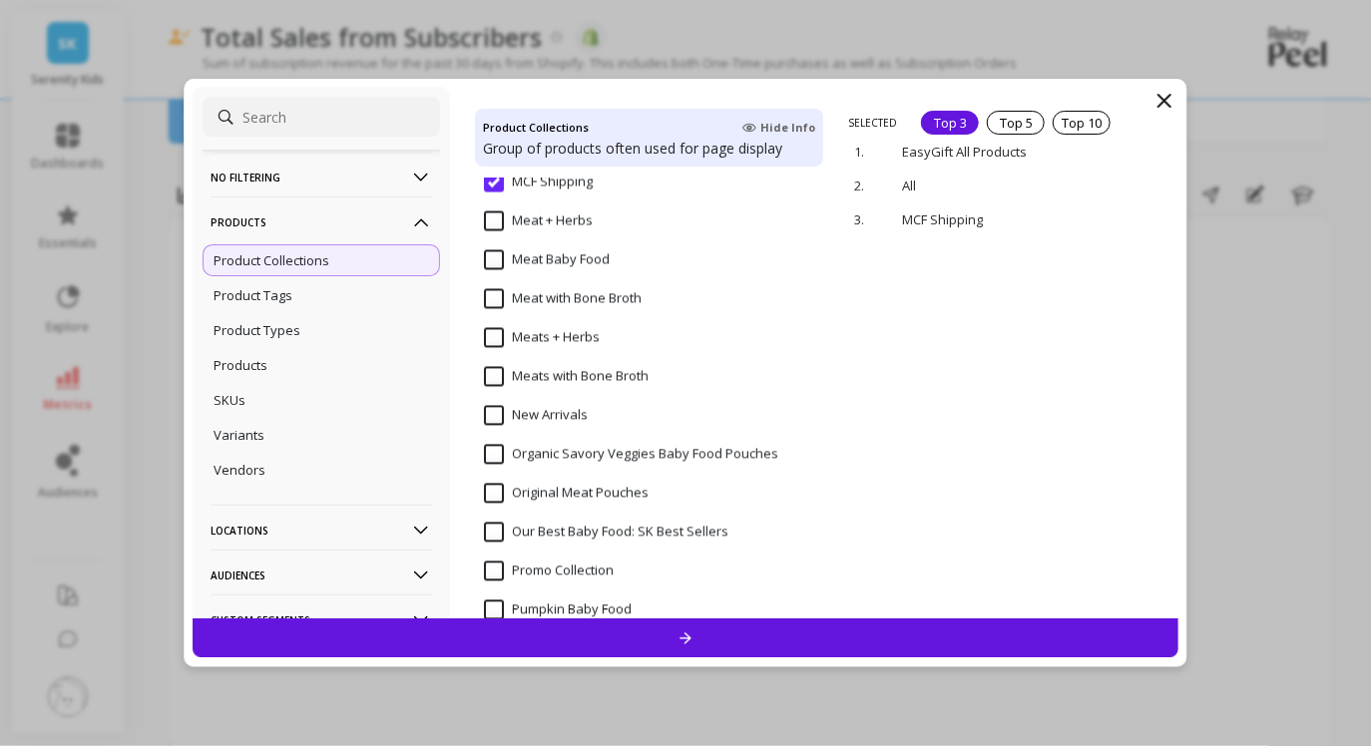
scroll to position [1343, 0]
click at [1165, 109] on icon at bounding box center [1164, 101] width 24 height 24
